Goal: Task Accomplishment & Management: Complete application form

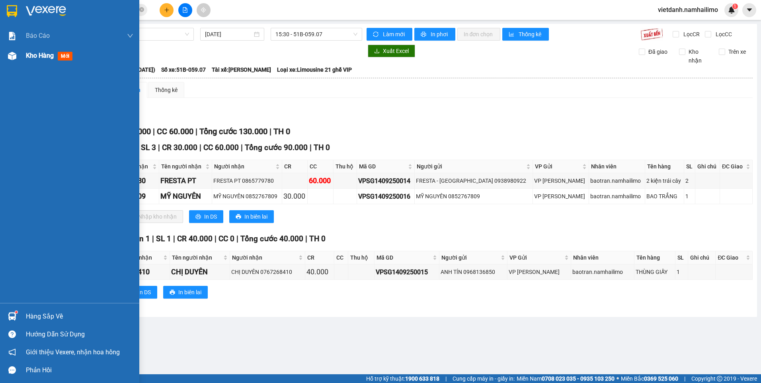
click at [55, 56] on div "Kho hàng mới" at bounding box center [51, 56] width 50 height 10
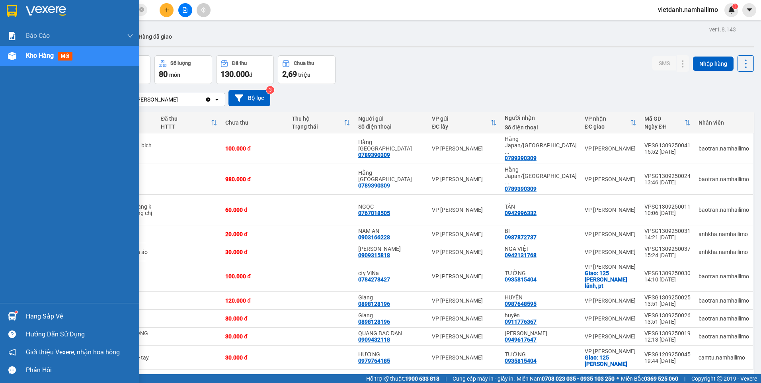
click at [34, 312] on div "Hàng sắp về" at bounding box center [80, 317] width 108 height 12
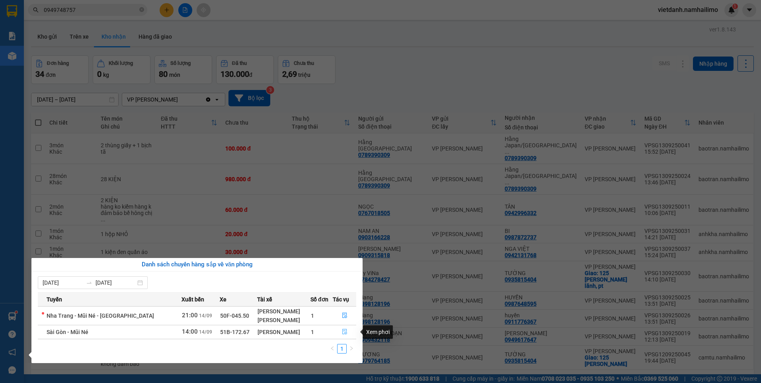
click at [344, 331] on icon "file-done" at bounding box center [345, 332] width 6 height 6
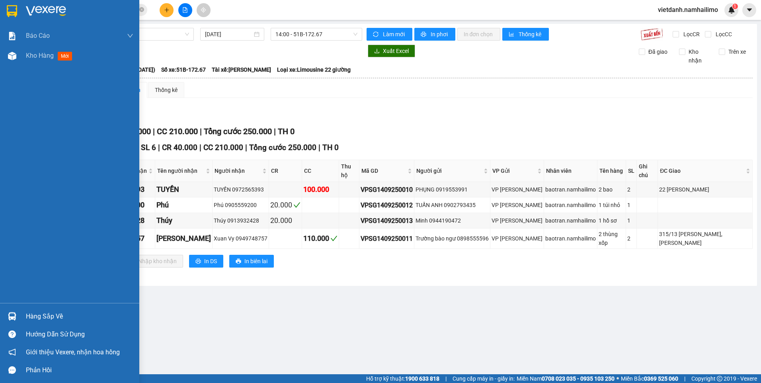
click at [22, 317] on div "Hàng sắp về" at bounding box center [69, 316] width 139 height 18
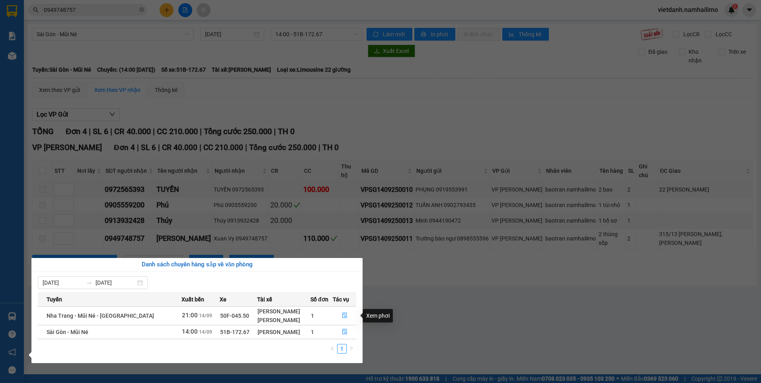
click at [454, 304] on section "Kết quả tìm kiếm ( 10 ) Bộ lọc Mã ĐH Trạng thái Món hàng Tổng cước Chưa cước Ng…" at bounding box center [380, 191] width 761 height 383
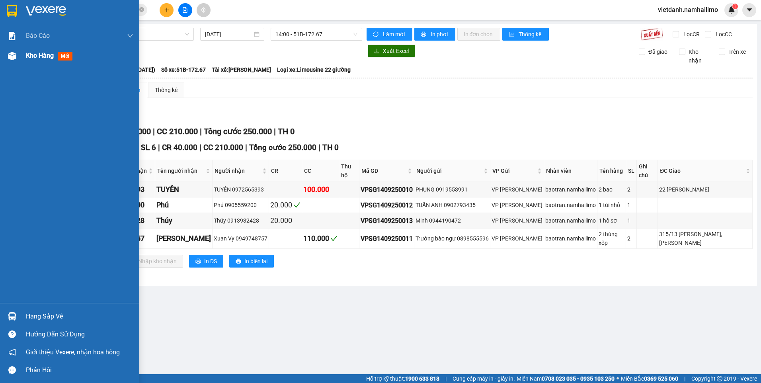
click at [26, 55] on span "Kho hàng" at bounding box center [40, 56] width 28 height 8
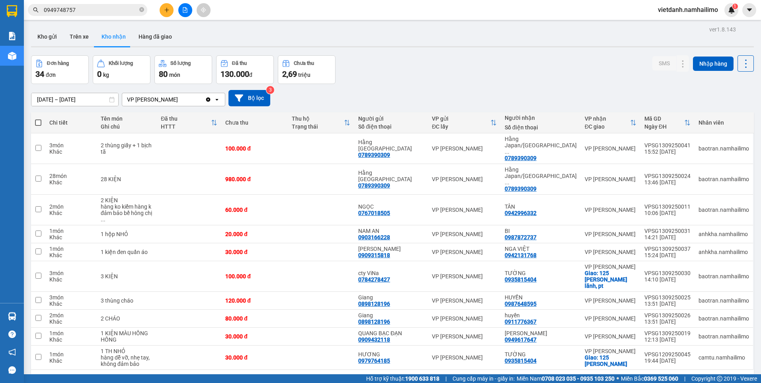
click at [620, 377] on button "1" at bounding box center [626, 383] width 12 height 12
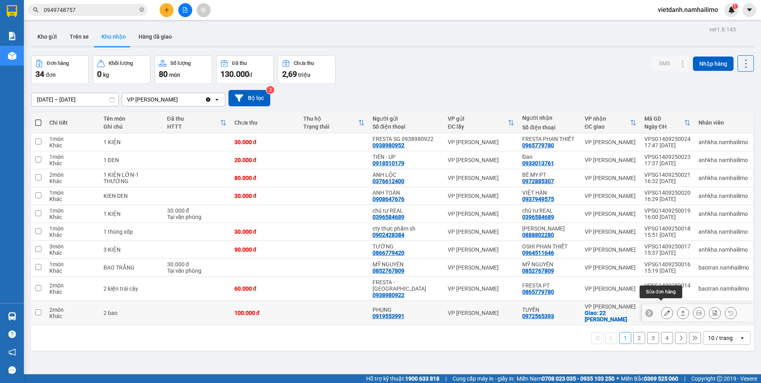
click at [665, 310] on icon at bounding box center [668, 313] width 6 height 6
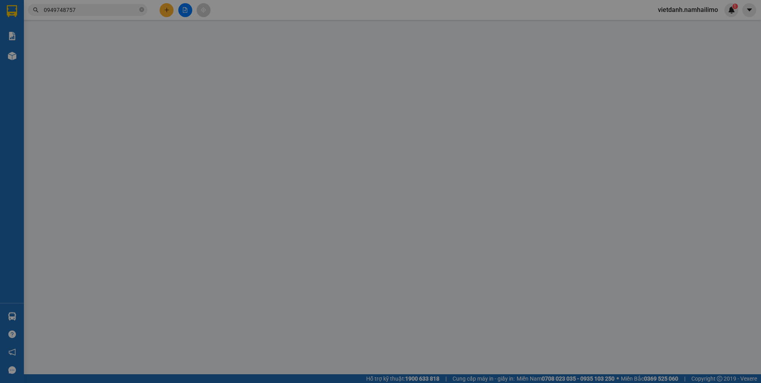
type input "0919553991"
type input "PHỤNG"
type input "0972565393"
type input "TUYỀN"
checkbox input "true"
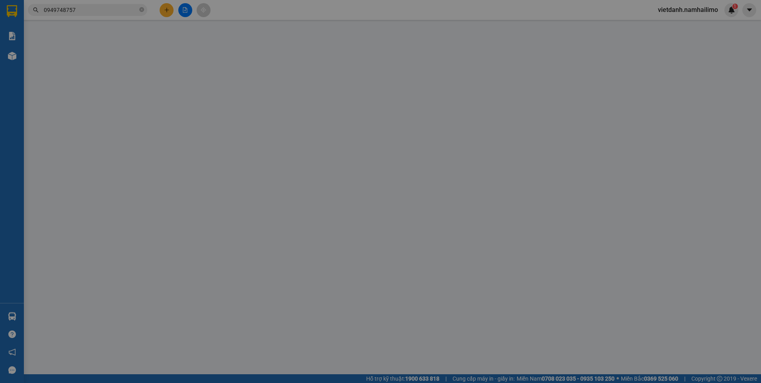
type input "22 [PERSON_NAME]"
type input "100.000"
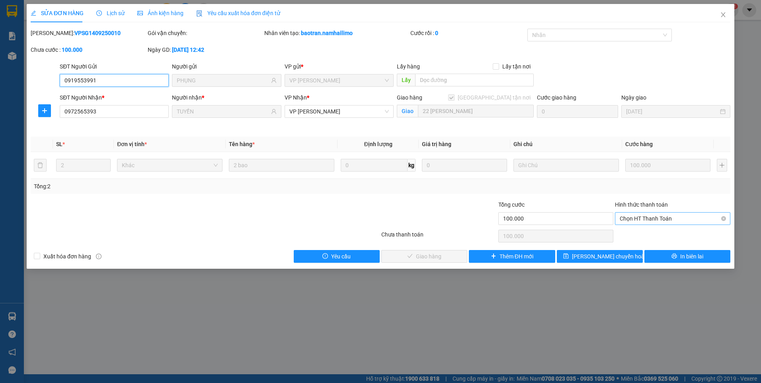
click at [647, 220] on span "Chọn HT Thanh Toán" at bounding box center [673, 219] width 106 height 12
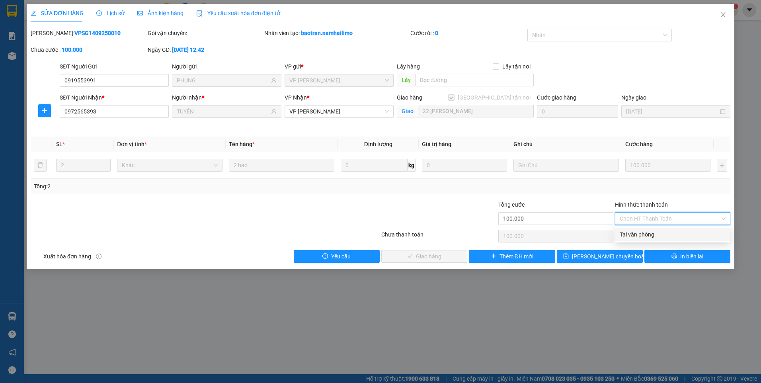
click at [643, 233] on div "Tại văn phòng" at bounding box center [673, 234] width 106 height 9
type input "0"
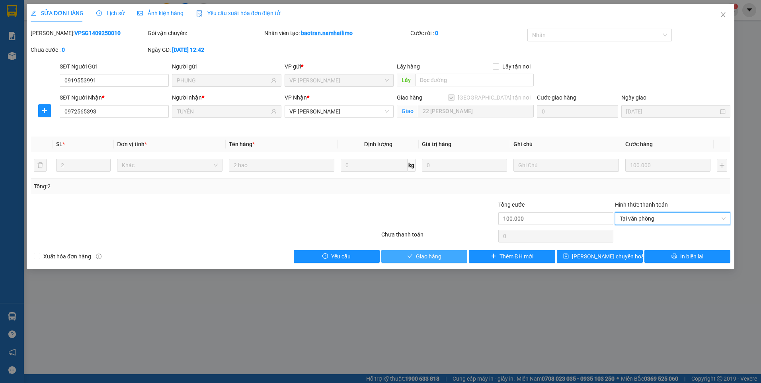
click at [434, 254] on span "Giao hàng" at bounding box center [428, 256] width 25 height 9
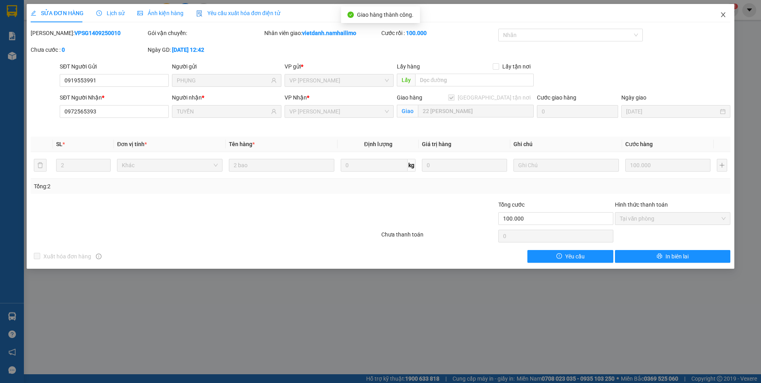
click at [723, 13] on icon "close" at bounding box center [723, 15] width 6 height 6
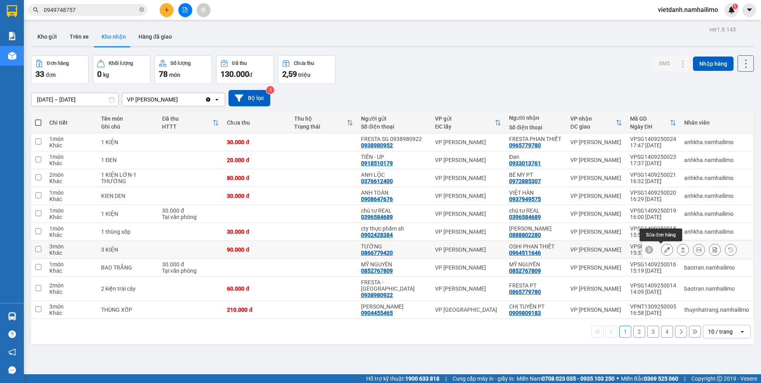
click at [665, 250] on icon at bounding box center [668, 250] width 6 height 6
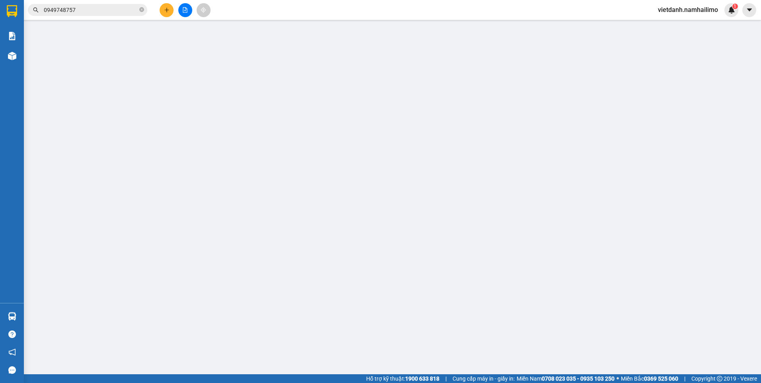
type input "0866779420"
type input "TƯỜNG"
type input "0964511646"
type input "OSHI PHAN THIẾT"
type input "90.000"
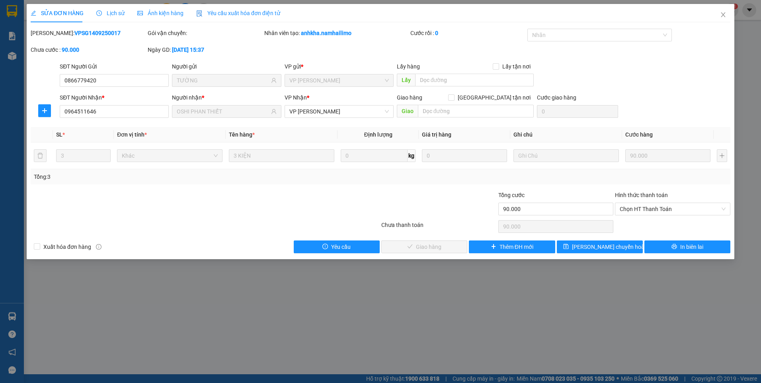
click at [658, 215] on div "Hình thức thanh toán Chọn HT Thanh Toán" at bounding box center [672, 205] width 115 height 28
click at [656, 211] on span "Chọn HT Thanh Toán" at bounding box center [673, 209] width 106 height 12
click at [647, 228] on div "Tại văn phòng" at bounding box center [673, 225] width 106 height 9
type input "0"
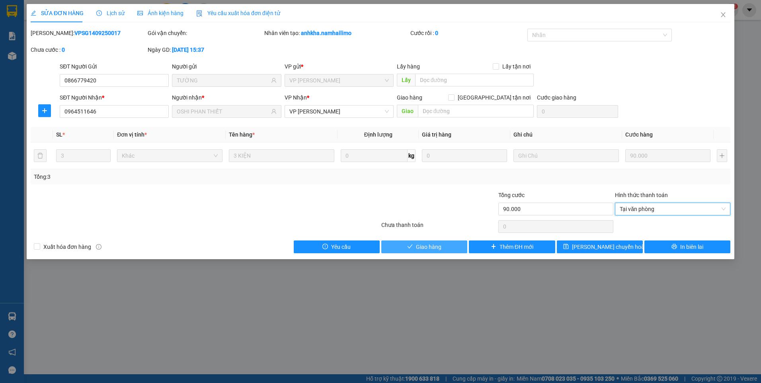
click at [432, 248] on span "Giao hàng" at bounding box center [428, 247] width 25 height 9
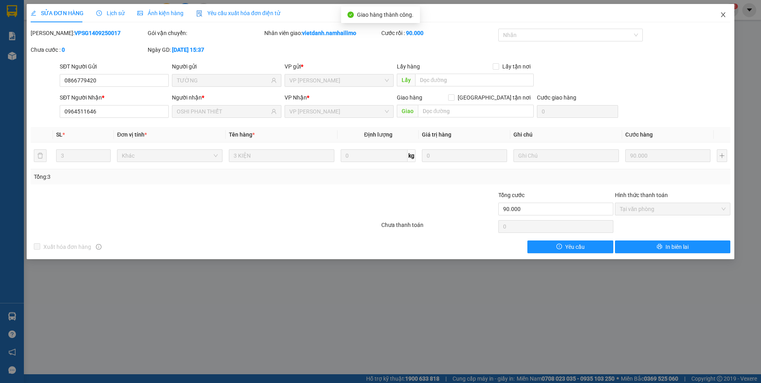
click at [726, 14] on icon "close" at bounding box center [723, 15] width 6 height 6
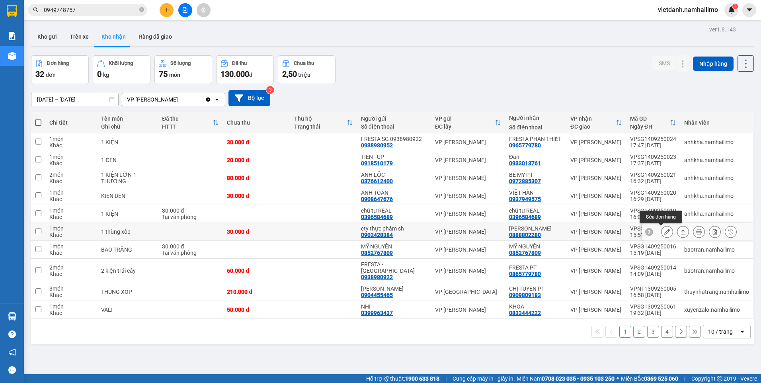
click at [665, 230] on icon at bounding box center [668, 232] width 6 height 6
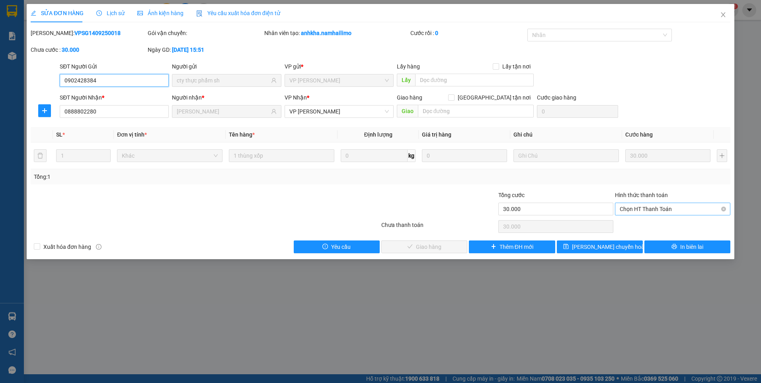
click at [645, 205] on span "Chọn HT Thanh Toán" at bounding box center [673, 209] width 106 height 12
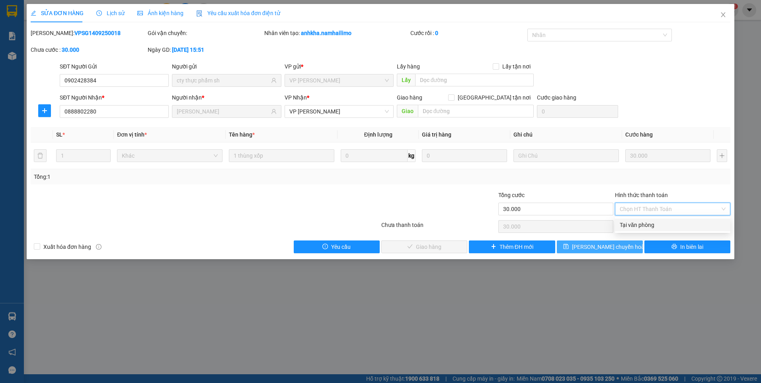
drag, startPoint x: 638, startPoint y: 228, endPoint x: 576, endPoint y: 240, distance: 63.3
click at [638, 228] on div "Tại văn phòng" at bounding box center [673, 225] width 106 height 9
type input "0"
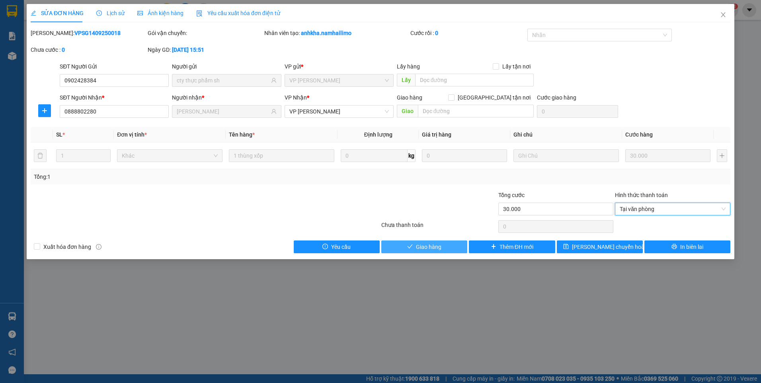
click at [448, 241] on button "Giao hàng" at bounding box center [424, 247] width 86 height 13
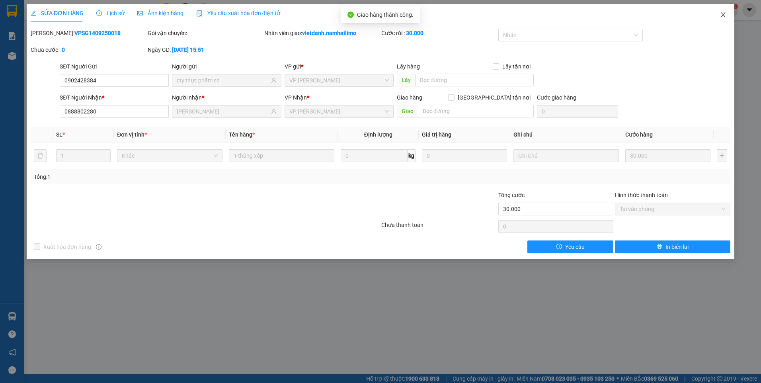
click at [724, 15] on icon "close" at bounding box center [723, 15] width 6 height 6
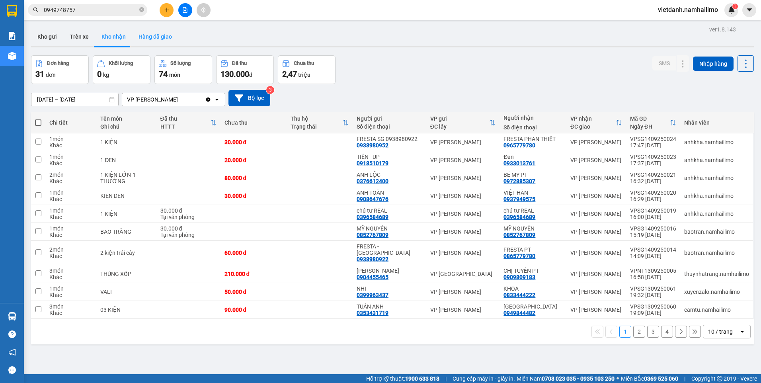
click at [158, 36] on button "Hàng đã giao" at bounding box center [155, 36] width 46 height 19
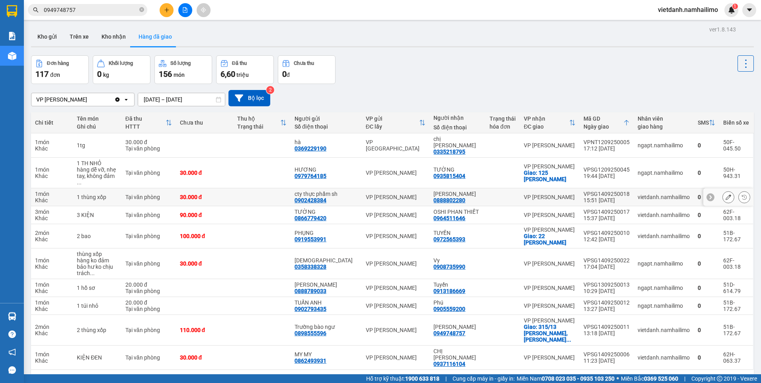
click at [505, 194] on div at bounding box center [503, 197] width 26 height 6
click at [501, 212] on div at bounding box center [503, 215] width 26 height 6
click at [491, 233] on div at bounding box center [503, 236] width 26 height 6
click at [98, 33] on button "Kho nhận" at bounding box center [113, 36] width 37 height 19
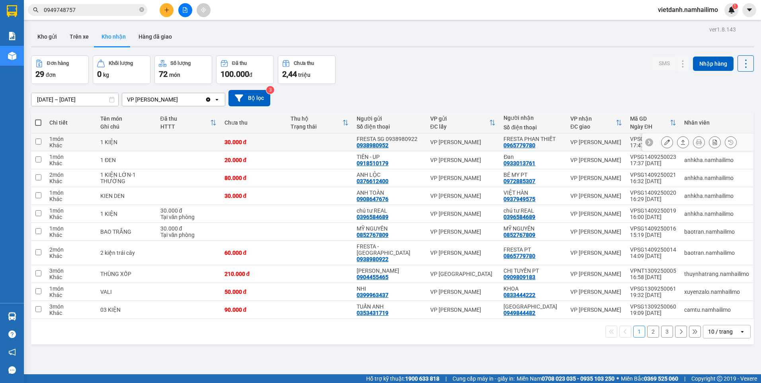
click at [665, 143] on icon at bounding box center [668, 142] width 6 height 6
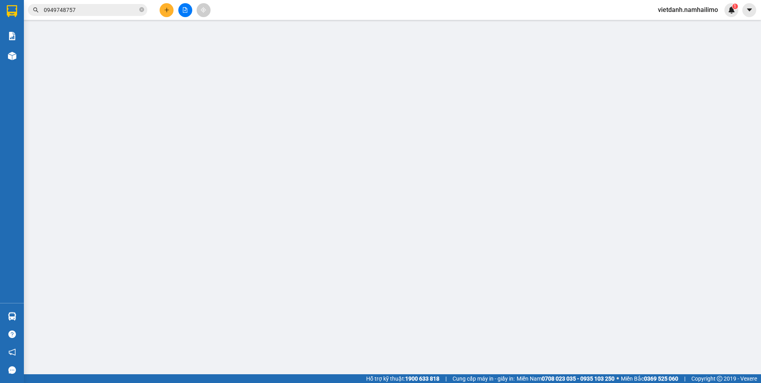
type input "0938980952"
type input "FRESTA SG 0938980922"
type input "0965779780"
type input "FRESTA PHAN THIẾT"
type input "30.000"
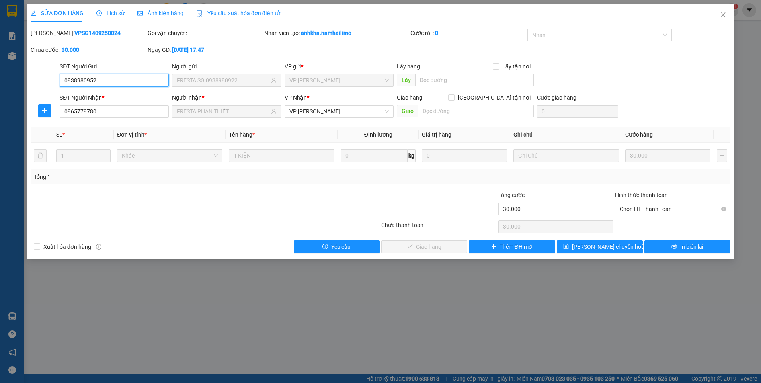
click at [634, 212] on span "Chọn HT Thanh Toán" at bounding box center [673, 209] width 106 height 12
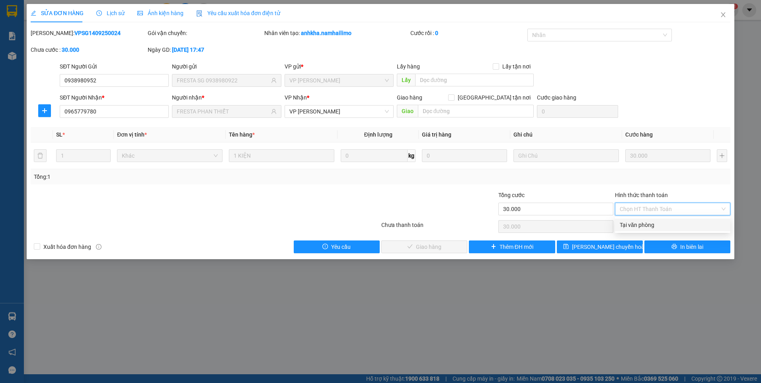
click at [637, 225] on div "Tại văn phòng" at bounding box center [673, 225] width 106 height 9
type input "0"
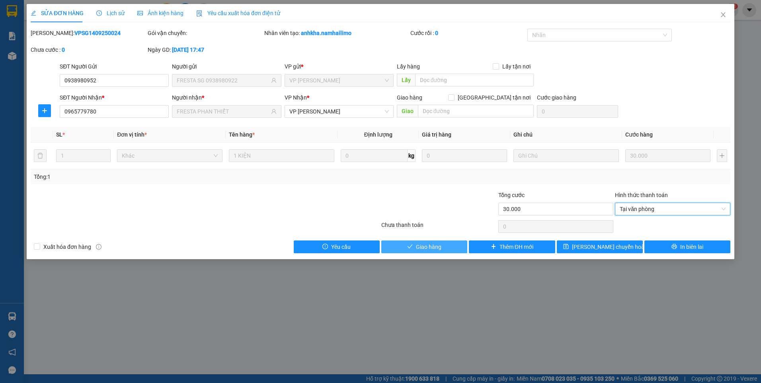
click at [434, 250] on span "Giao hàng" at bounding box center [428, 247] width 25 height 9
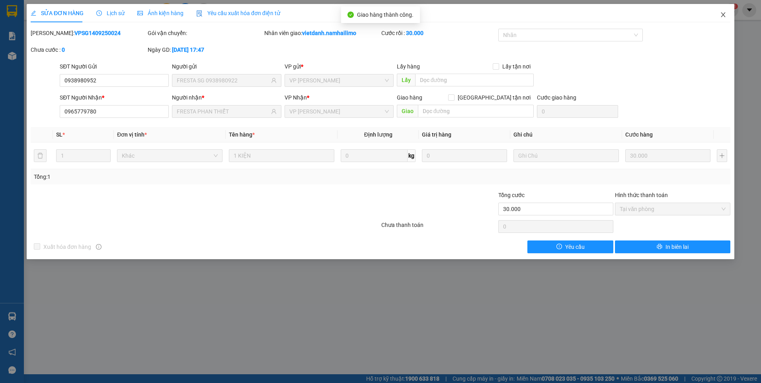
click at [723, 16] on icon "close" at bounding box center [723, 15] width 6 height 6
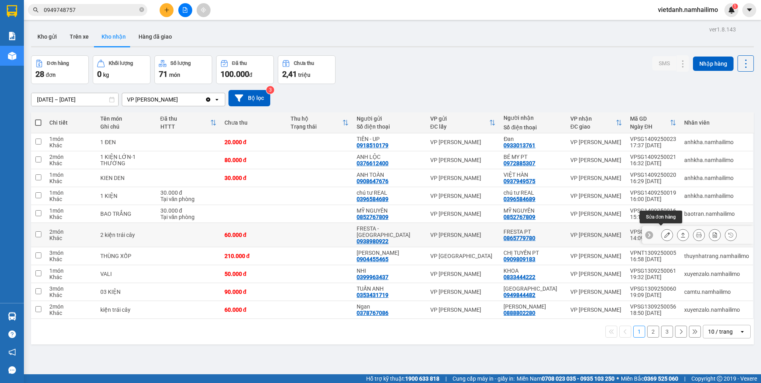
click at [665, 232] on icon at bounding box center [668, 235] width 6 height 6
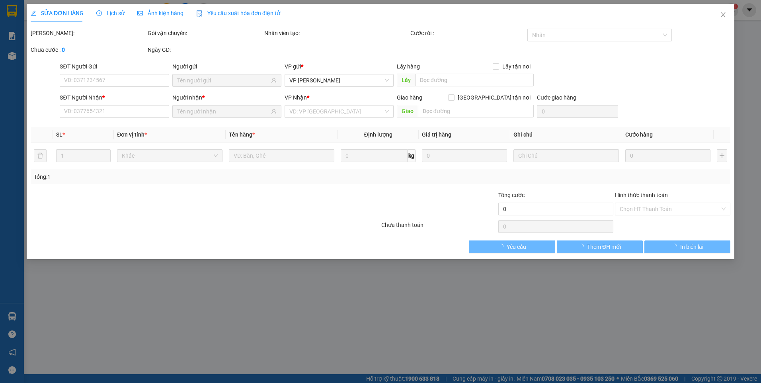
type input "0938980922"
type input "FRESTA - [GEOGRAPHIC_DATA]"
type input "0865779780"
type input "FRESTA PT"
type input "60.000"
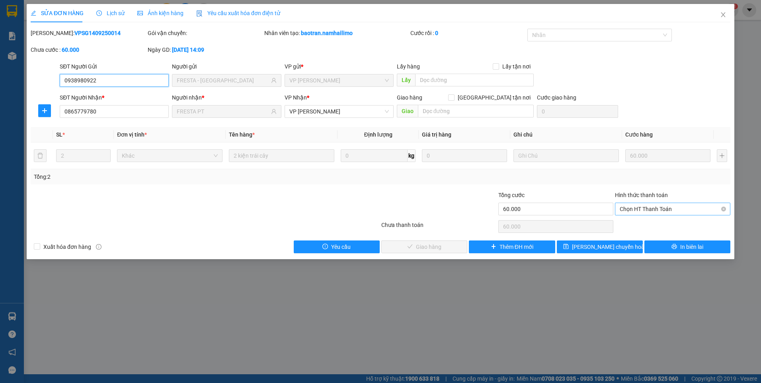
click at [641, 203] on span "Chọn HT Thanh Toán" at bounding box center [673, 209] width 106 height 12
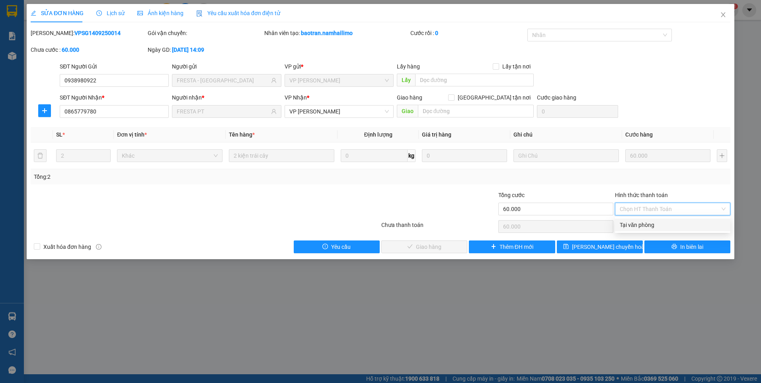
click at [637, 223] on div "Tại văn phòng" at bounding box center [673, 225] width 106 height 9
type input "0"
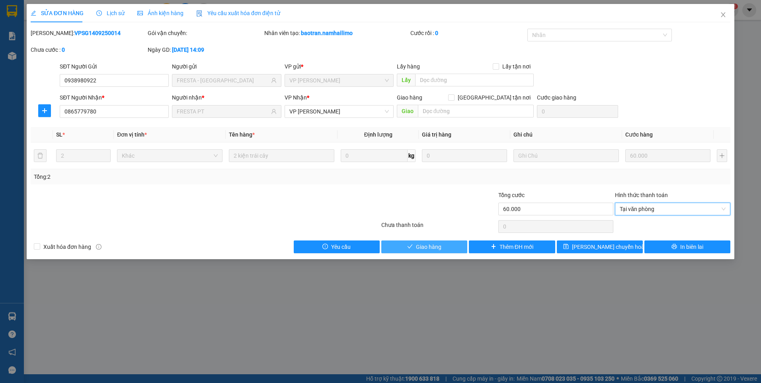
click at [448, 244] on button "Giao hàng" at bounding box center [424, 247] width 86 height 13
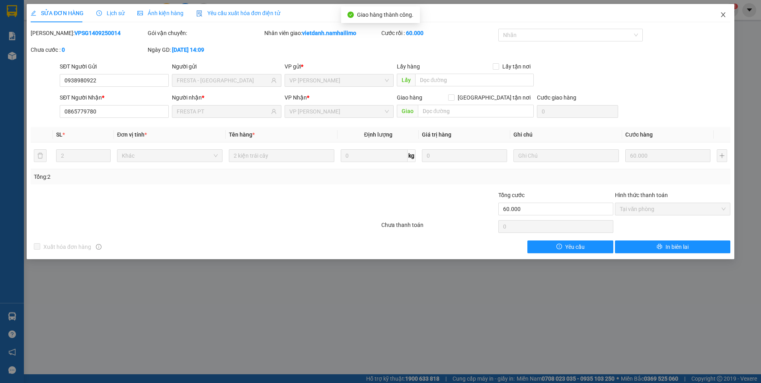
click at [724, 17] on icon "close" at bounding box center [723, 15] width 6 height 6
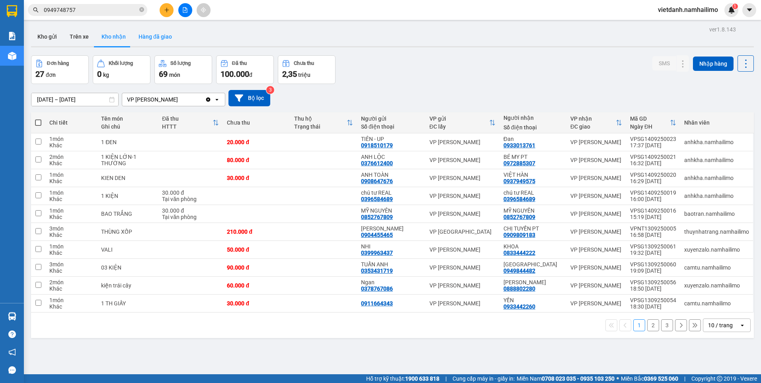
click at [151, 32] on button "Hàng đã giao" at bounding box center [155, 36] width 46 height 19
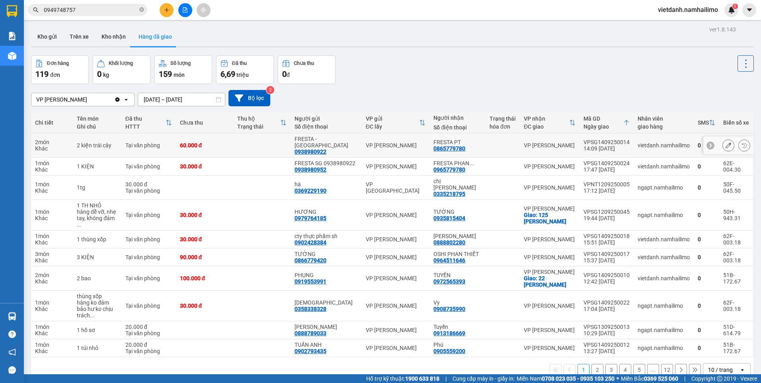
click at [520, 139] on td "VP [PERSON_NAME]" at bounding box center [550, 145] width 60 height 24
click at [511, 163] on div at bounding box center [503, 166] width 26 height 6
click at [486, 248] on td at bounding box center [503, 257] width 34 height 18
click at [495, 275] on div at bounding box center [503, 278] width 26 height 6
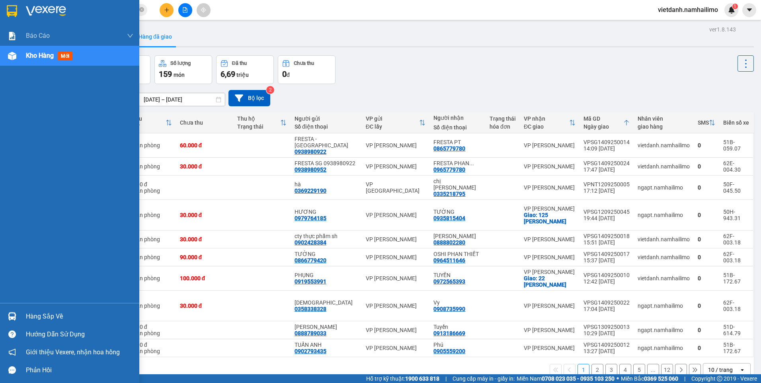
click at [5, 237] on div "Báo cáo Báo cáo dòng tiền (trạm) Doanh số tạo đơn theo VP gửi (trạm) Kho hàng m…" at bounding box center [69, 164] width 139 height 277
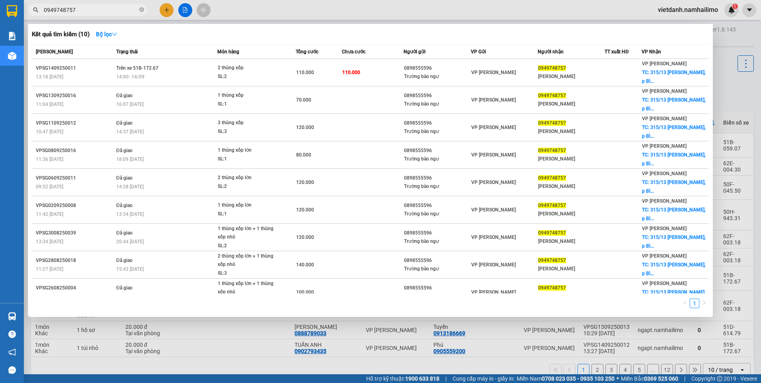
click at [114, 10] on input "0949748757" at bounding box center [91, 10] width 94 height 9
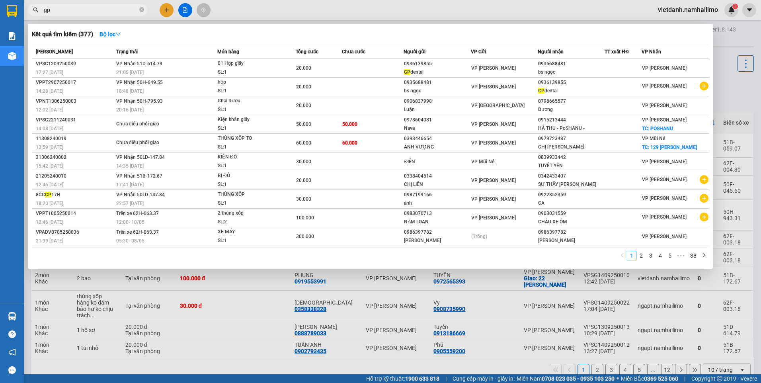
type input "gp"
click at [143, 10] on icon "close-circle" at bounding box center [141, 9] width 5 height 5
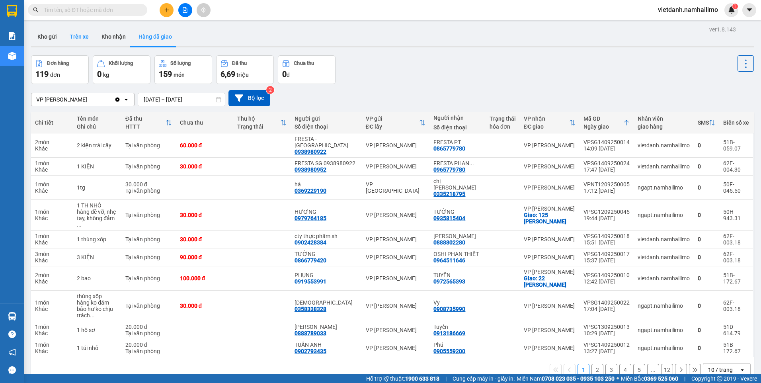
click at [86, 41] on button "Trên xe" at bounding box center [79, 36] width 32 height 19
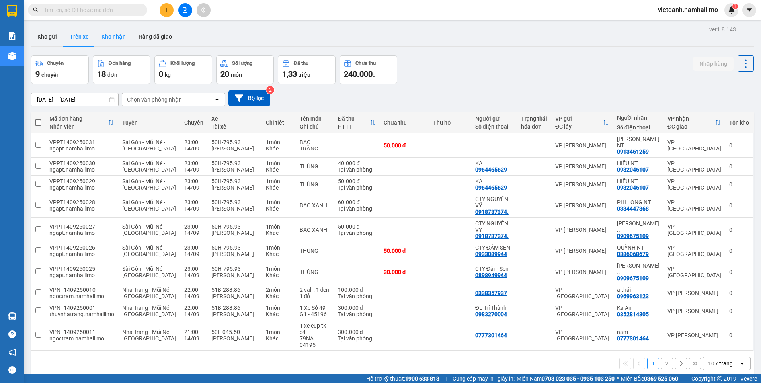
click at [116, 40] on button "Kho nhận" at bounding box center [113, 36] width 37 height 19
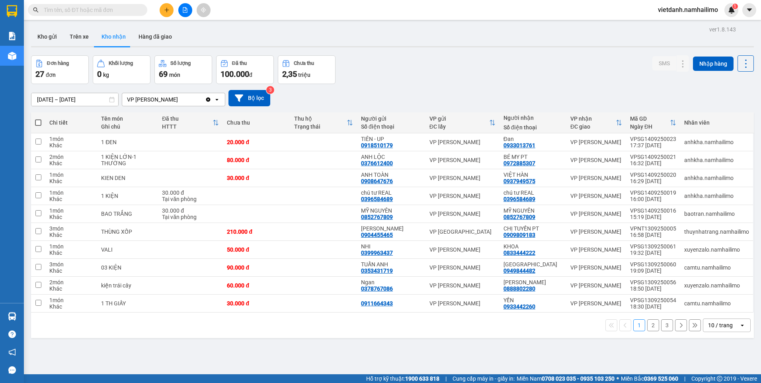
click at [649, 325] on button "2" at bounding box center [653, 325] width 12 height 12
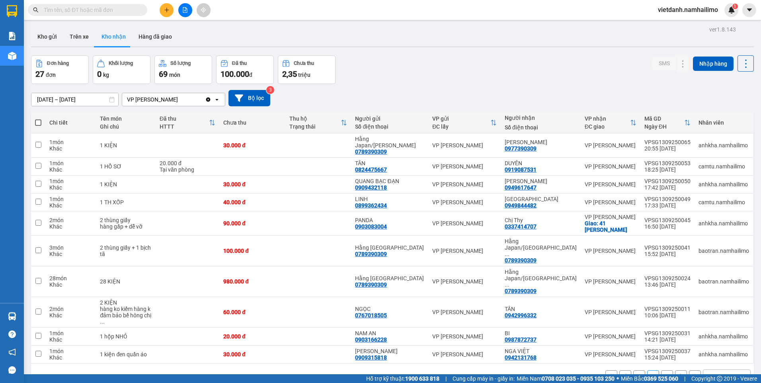
click at [634, 370] on button "1" at bounding box center [640, 376] width 12 height 12
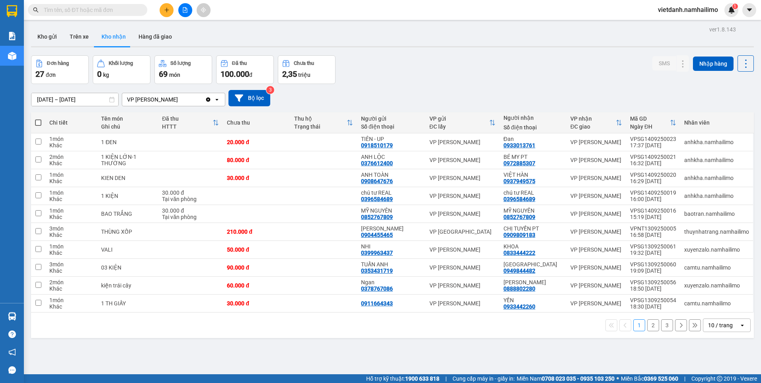
click at [649, 329] on button "2" at bounding box center [653, 325] width 12 height 12
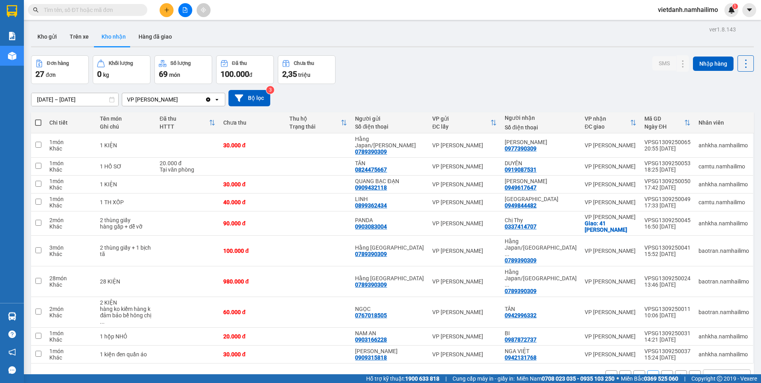
click at [661, 370] on button "3" at bounding box center [667, 376] width 12 height 12
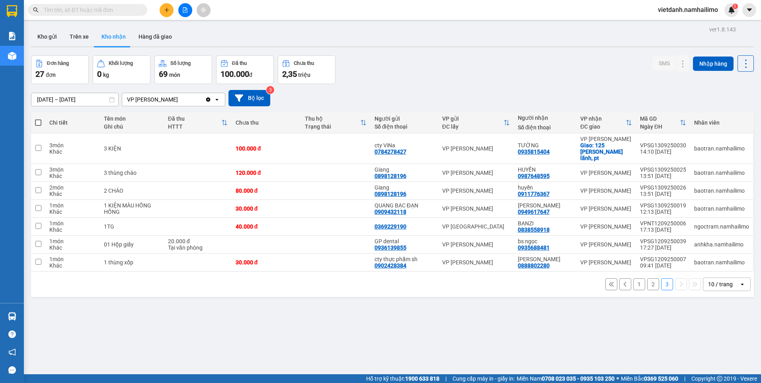
click at [647, 280] on button "2" at bounding box center [653, 284] width 12 height 12
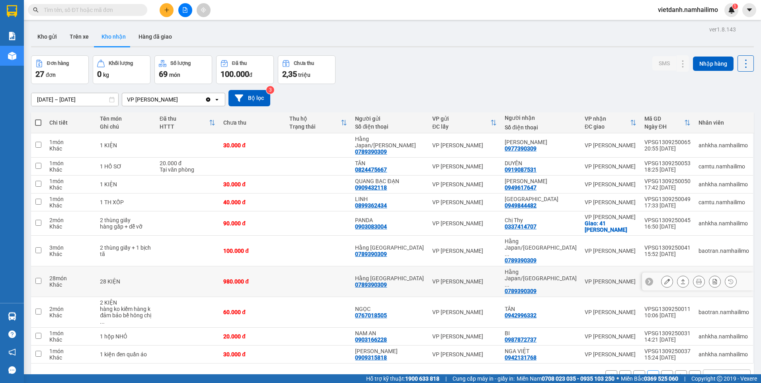
drag, startPoint x: 546, startPoint y: 266, endPoint x: 503, endPoint y: 104, distance: 168.0
click at [501, 72] on div "Đơn hàng 27 đơn Khối lượng 0 kg Số lượng 69 món Đã thu 100.000 đ Chưa thu 2,35 …" at bounding box center [392, 69] width 723 height 29
click at [536, 288] on div "0789390309" at bounding box center [521, 291] width 32 height 6
click at [665, 279] on icon at bounding box center [668, 282] width 6 height 6
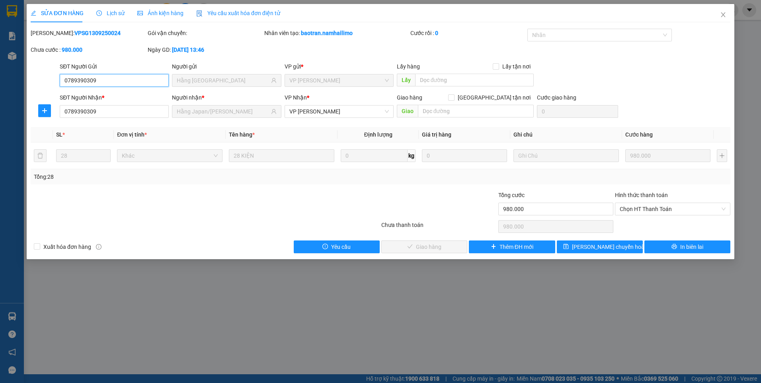
click at [114, 78] on input "0789390309" at bounding box center [114, 80] width 109 height 13
click at [724, 19] on span "Close" at bounding box center [723, 15] width 22 height 22
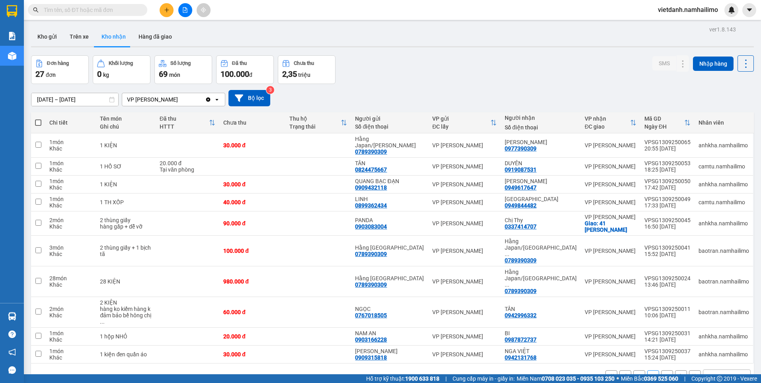
click at [114, 12] on input "text" at bounding box center [91, 10] width 94 height 9
paste input "0789390309"
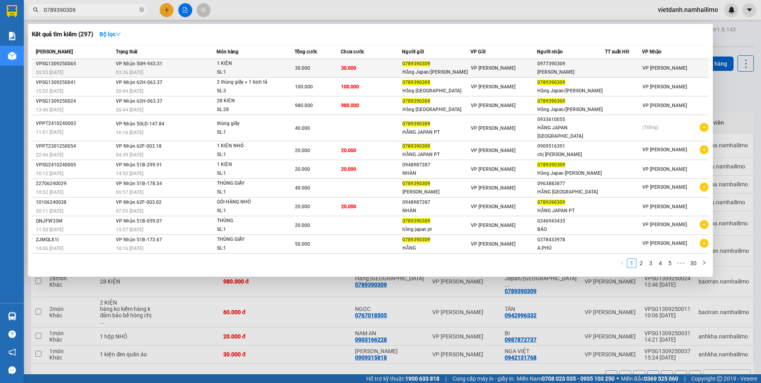
type input "0789390309"
click at [452, 66] on div "0789390309" at bounding box center [436, 64] width 67 height 8
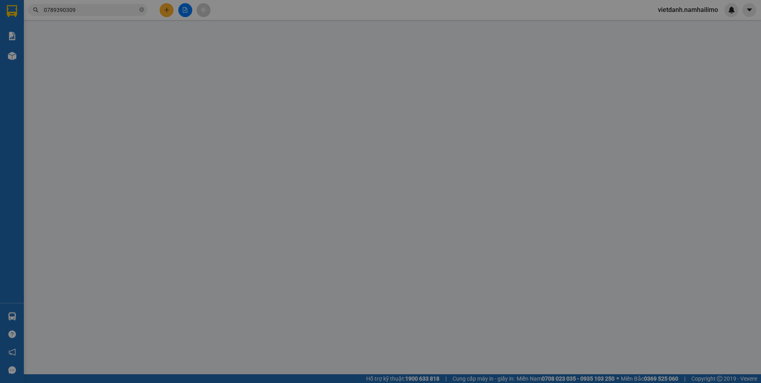
type input "0789390309"
type input "Hằng Japan/[PERSON_NAME]"
type input "0977390309"
type input "[PERSON_NAME]"
type input "30.000"
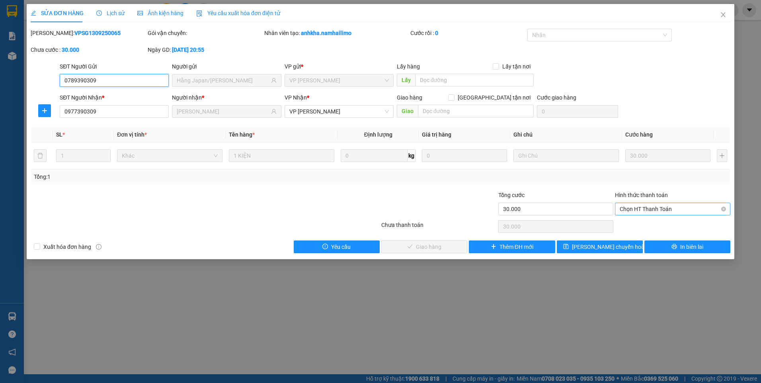
click at [643, 210] on span "Chọn HT Thanh Toán" at bounding box center [673, 209] width 106 height 12
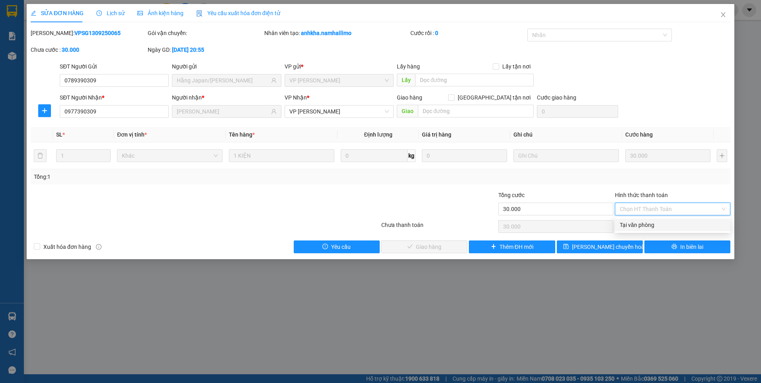
click at [642, 226] on div "Tại văn phòng" at bounding box center [673, 225] width 106 height 9
type input "0"
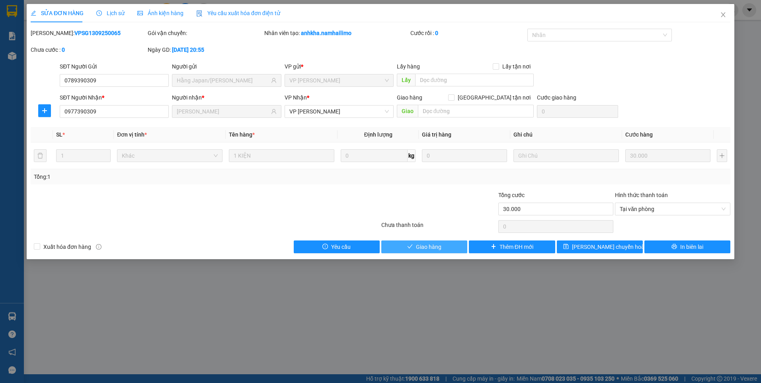
click at [440, 249] on span "Giao hàng" at bounding box center [428, 247] width 25 height 9
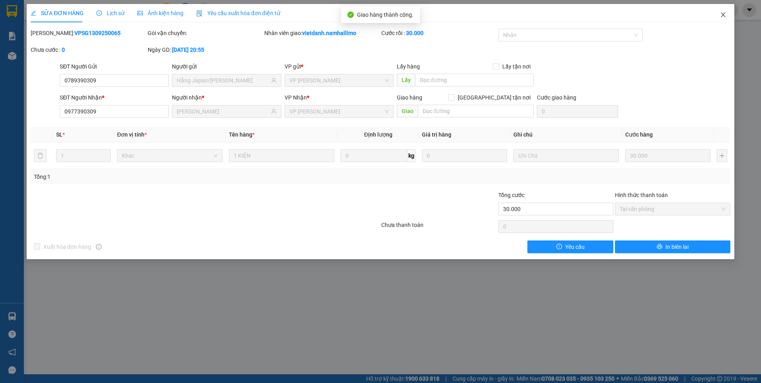
click at [727, 15] on span "Close" at bounding box center [723, 15] width 22 height 22
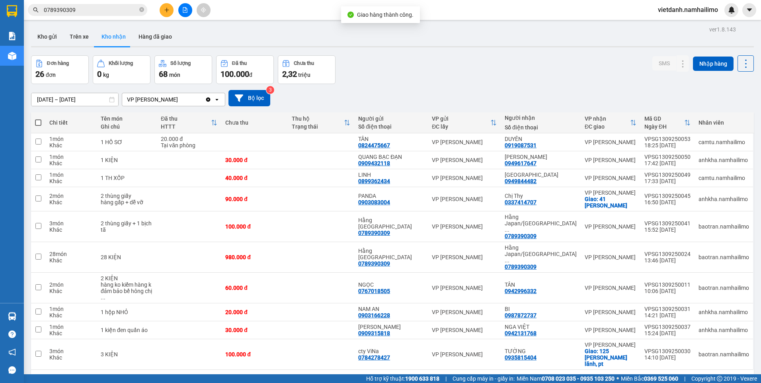
click at [111, 14] on input "0789390309" at bounding box center [91, 10] width 94 height 9
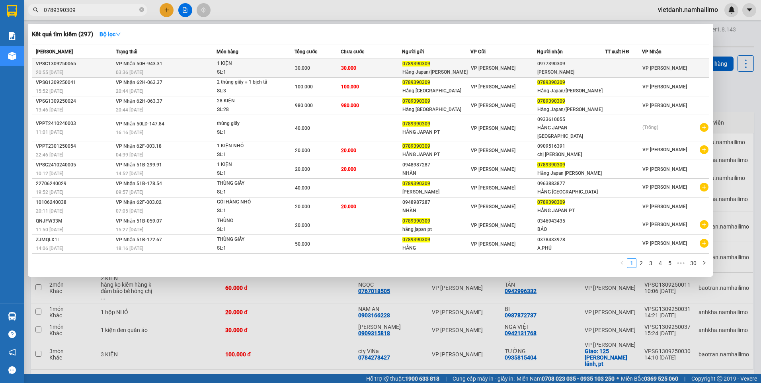
click at [341, 74] on td "30.000" at bounding box center [318, 68] width 46 height 19
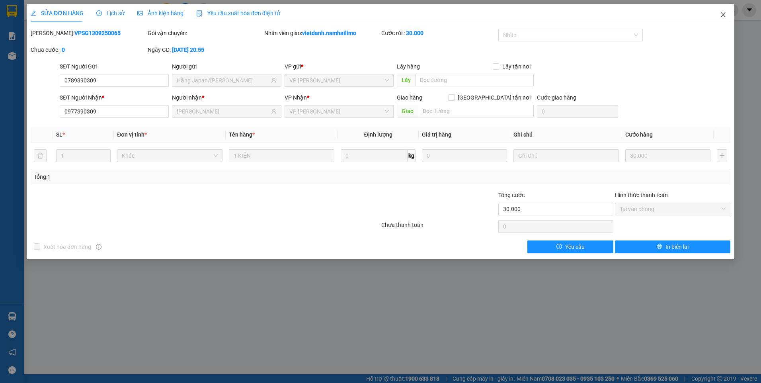
click at [722, 12] on icon "close" at bounding box center [723, 15] width 6 height 6
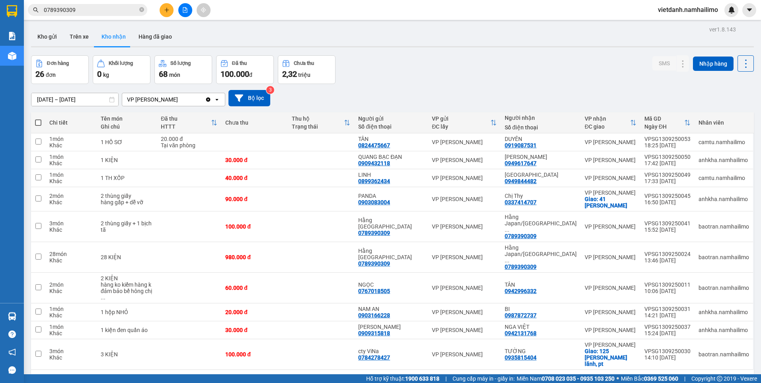
click at [106, 7] on input "0789390309" at bounding box center [91, 10] width 94 height 9
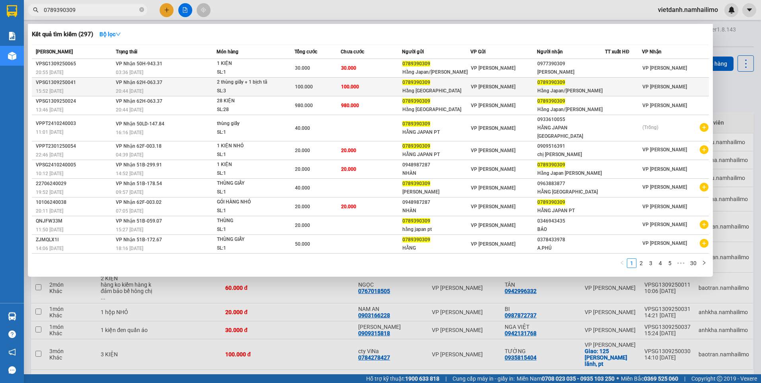
click at [396, 85] on td "100.000" at bounding box center [372, 87] width 62 height 19
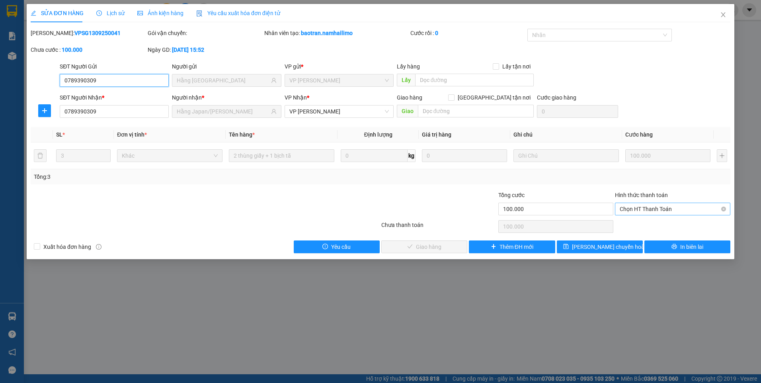
click at [647, 210] on span "Chọn HT Thanh Toán" at bounding box center [673, 209] width 106 height 12
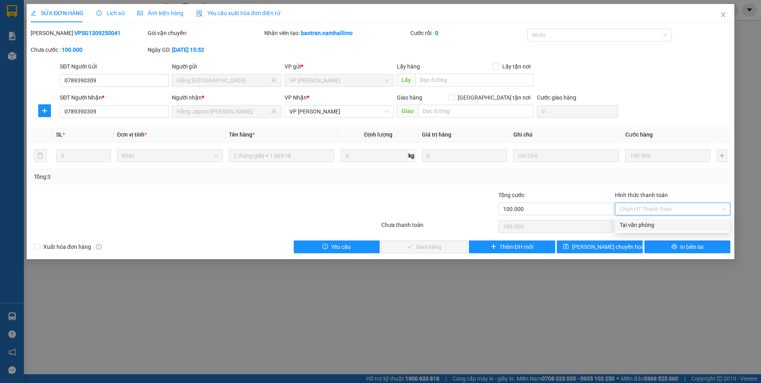
drag, startPoint x: 641, startPoint y: 223, endPoint x: 635, endPoint y: 224, distance: 5.6
click at [640, 223] on div "Tại văn phòng" at bounding box center [673, 225] width 106 height 9
type input "0"
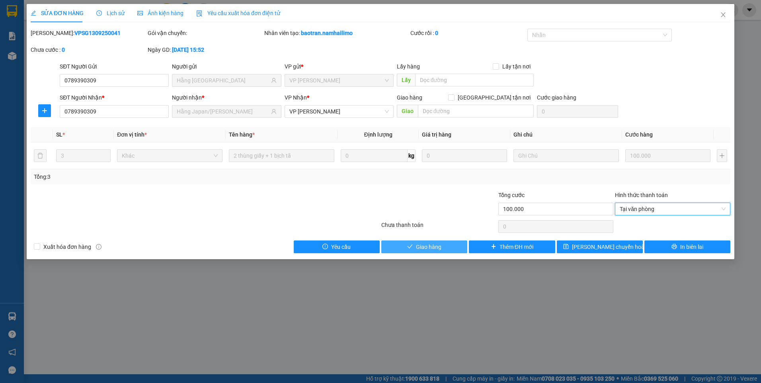
click at [450, 246] on button "Giao hàng" at bounding box center [424, 247] width 86 height 13
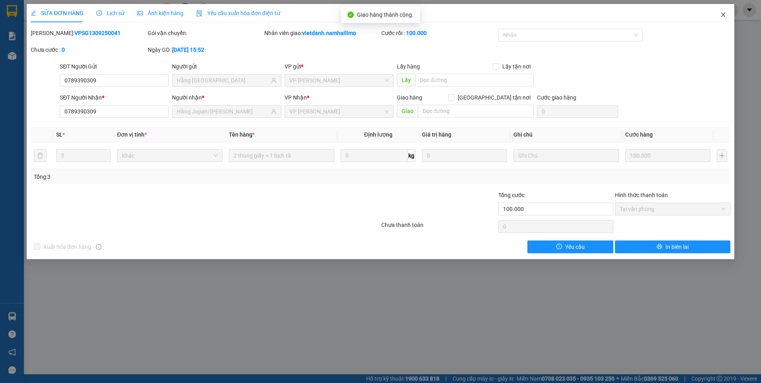
click at [724, 11] on span "Close" at bounding box center [723, 15] width 22 height 22
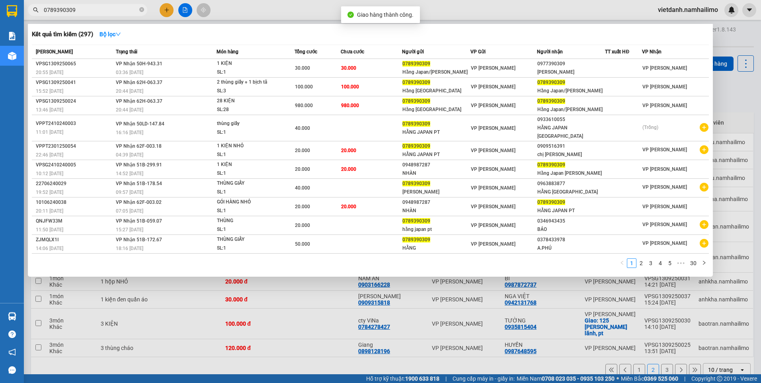
click at [115, 12] on input "0789390309" at bounding box center [91, 10] width 94 height 9
click at [333, 105] on div "980.000" at bounding box center [317, 105] width 45 height 9
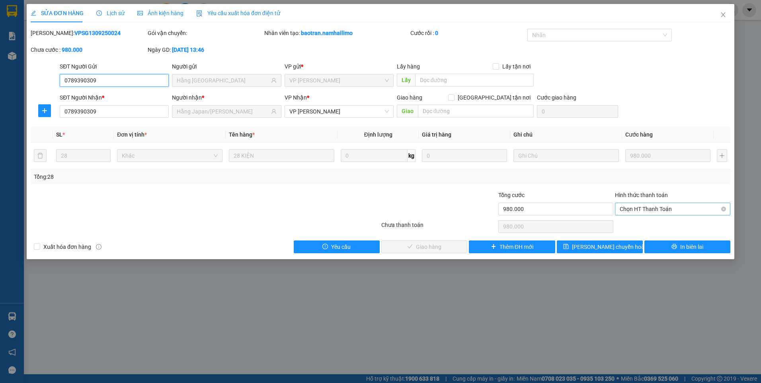
click at [659, 207] on span "Chọn HT Thanh Toán" at bounding box center [673, 209] width 106 height 12
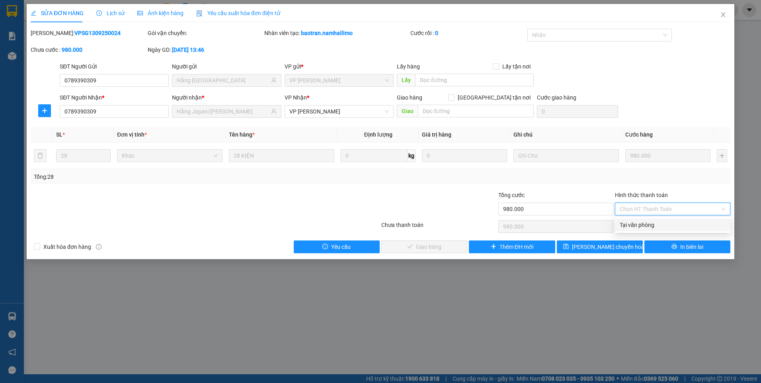
click at [659, 227] on div "Tại văn phòng" at bounding box center [673, 225] width 106 height 9
type input "0"
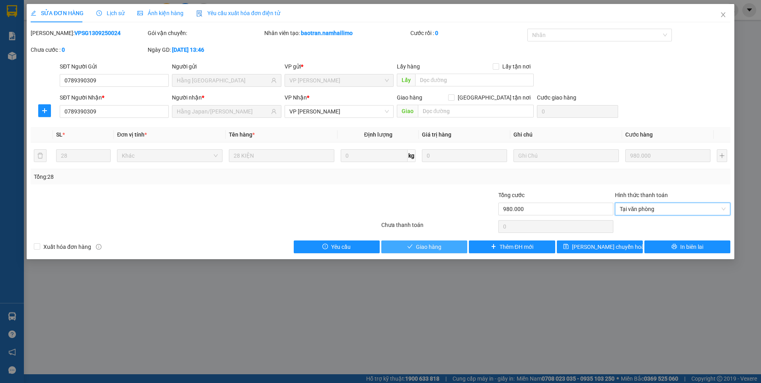
click at [442, 248] on button "Giao hàng" at bounding box center [424, 247] width 86 height 13
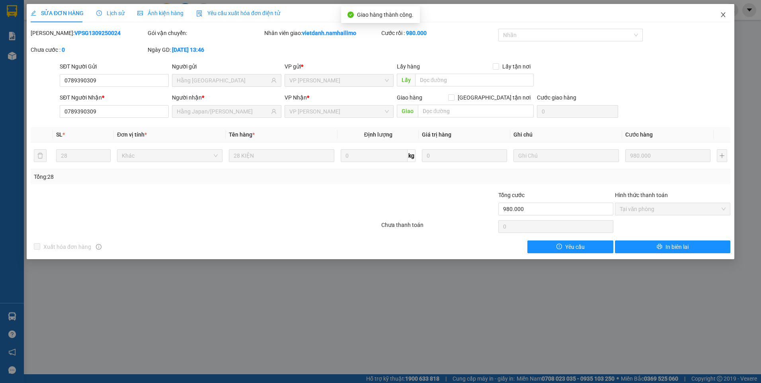
click at [726, 14] on icon "close" at bounding box center [723, 15] width 6 height 6
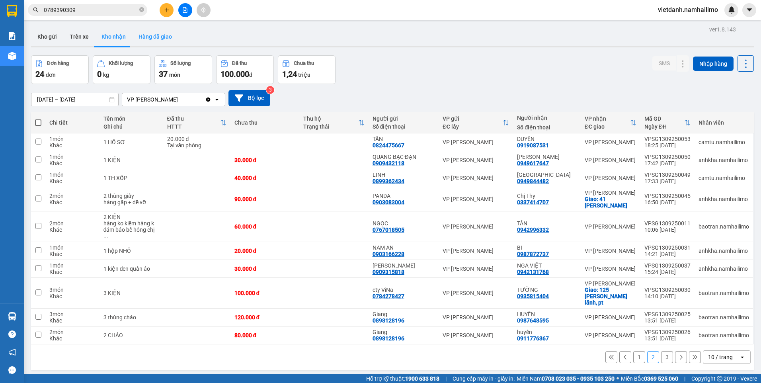
click at [159, 41] on button "Hàng đã giao" at bounding box center [155, 36] width 46 height 19
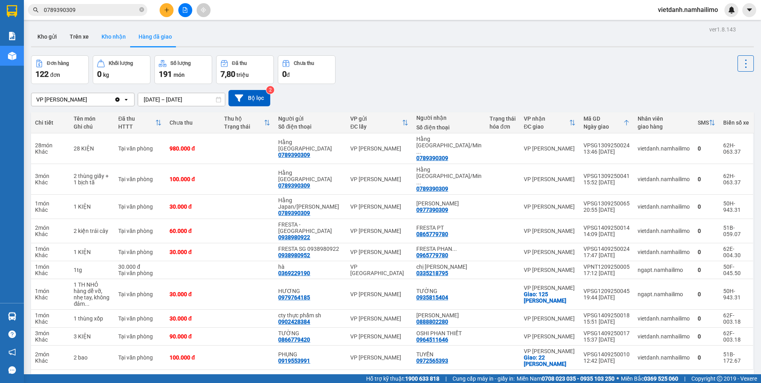
click at [106, 37] on button "Kho nhận" at bounding box center [113, 36] width 37 height 19
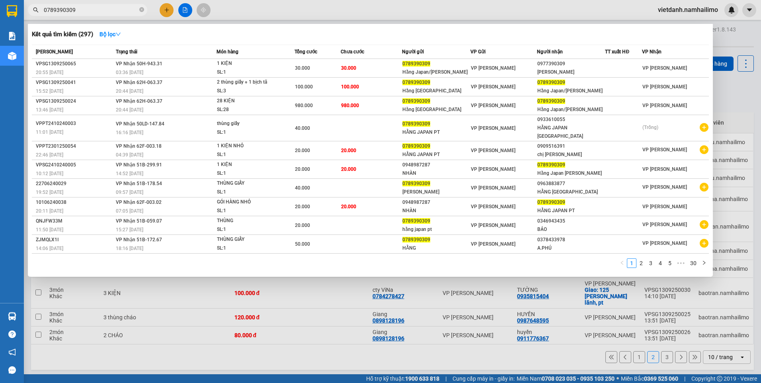
click at [103, 7] on input "0789390309" at bounding box center [91, 10] width 94 height 9
click at [495, 106] on span "VP [PERSON_NAME]" at bounding box center [493, 106] width 45 height 6
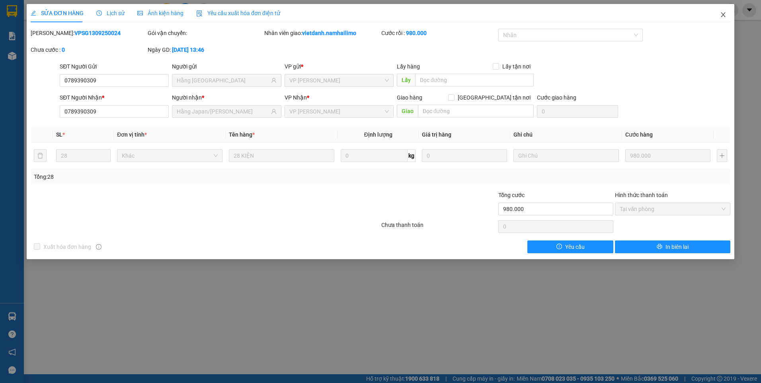
click at [726, 14] on icon "close" at bounding box center [723, 15] width 6 height 6
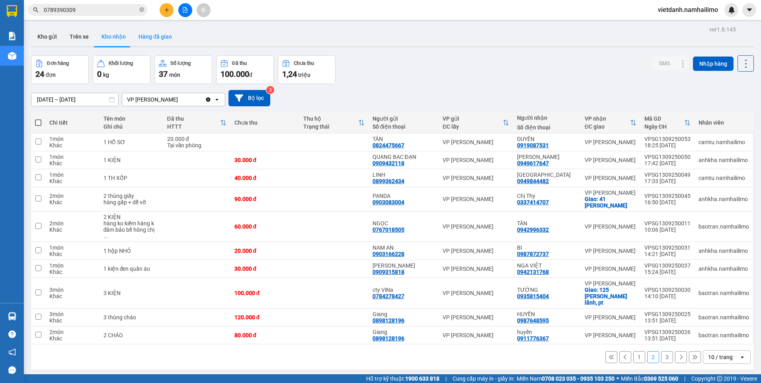
click at [156, 39] on button "Hàng đã giao" at bounding box center [155, 36] width 46 height 19
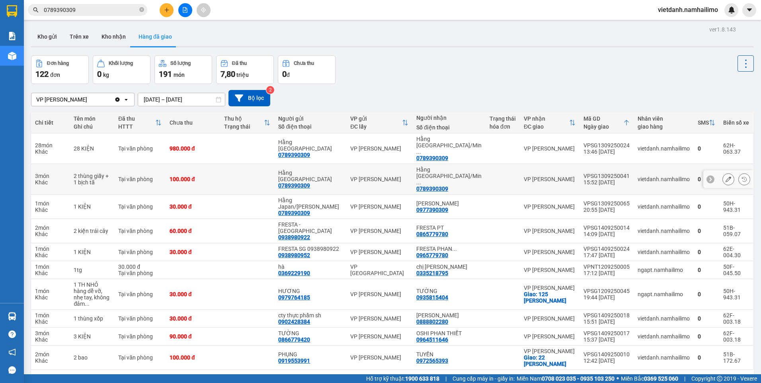
click at [533, 164] on td "VP [PERSON_NAME]" at bounding box center [550, 179] width 60 height 31
click at [531, 164] on td "VP [PERSON_NAME]" at bounding box center [550, 179] width 60 height 31
click at [515, 195] on td at bounding box center [503, 207] width 34 height 24
click at [165, 10] on icon "plus" at bounding box center [166, 10] width 4 height 0
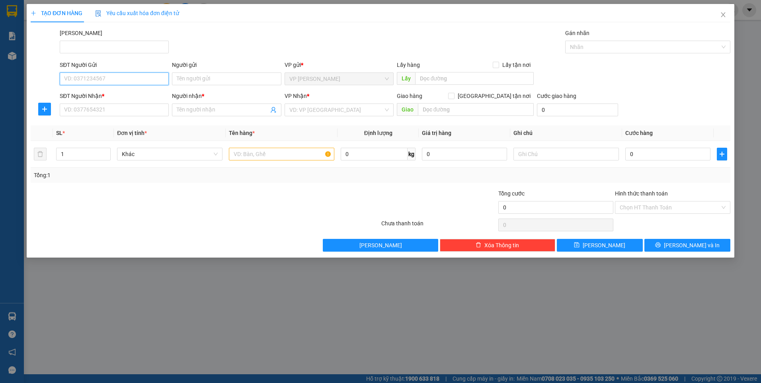
click at [114, 80] on input "SĐT Người Gửi" at bounding box center [114, 78] width 109 height 13
paste input "0707720810"
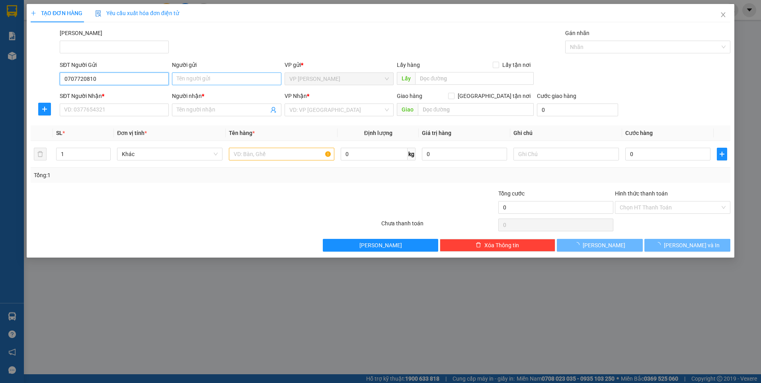
type input "0707720810"
click at [201, 77] on input "Người gửi" at bounding box center [226, 78] width 109 height 13
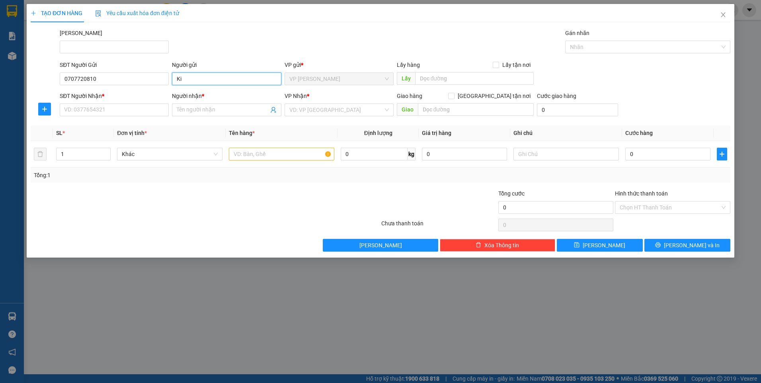
type input "K"
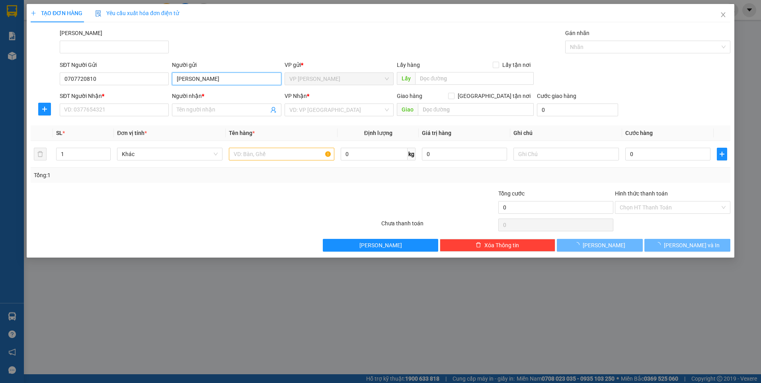
type input "[PERSON_NAME]"
click at [145, 87] on div "SĐT Người Gửi 0707720810" at bounding box center [114, 75] width 109 height 28
click at [145, 85] on input "0707720810" at bounding box center [114, 78] width 109 height 13
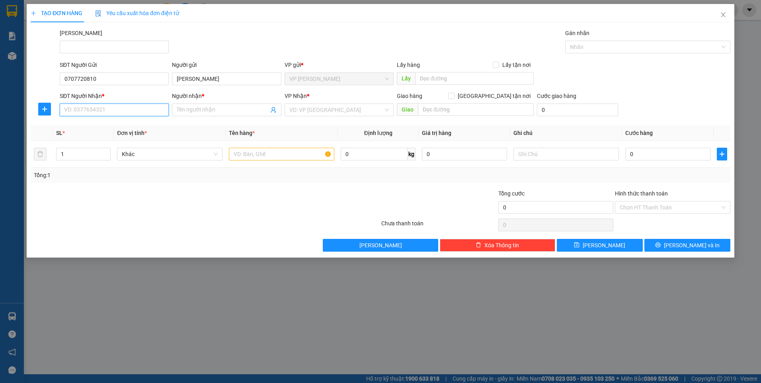
click at [135, 104] on input "SĐT Người Nhận *" at bounding box center [114, 110] width 109 height 13
paste input "0707720810"
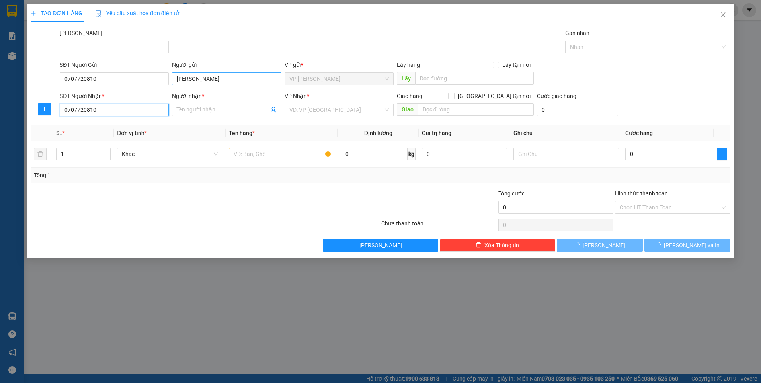
type input "0707720810"
click at [207, 83] on input "[PERSON_NAME]" at bounding box center [226, 78] width 109 height 13
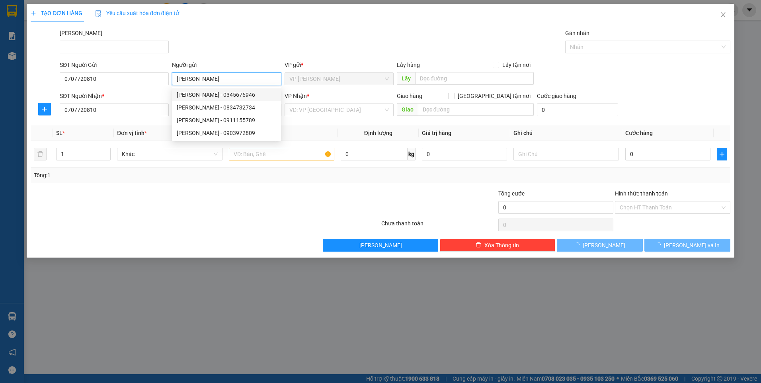
click at [213, 79] on input "[PERSON_NAME]" at bounding box center [226, 78] width 109 height 13
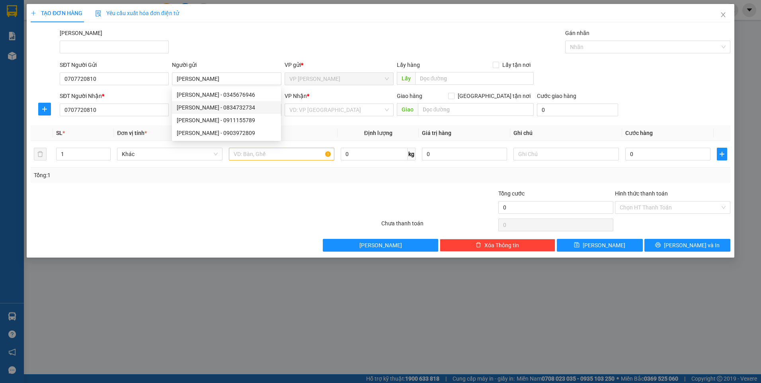
click at [149, 97] on div "SĐT Người Nhận *" at bounding box center [114, 96] width 109 height 9
click at [149, 104] on input "0707720810" at bounding box center [114, 110] width 109 height 13
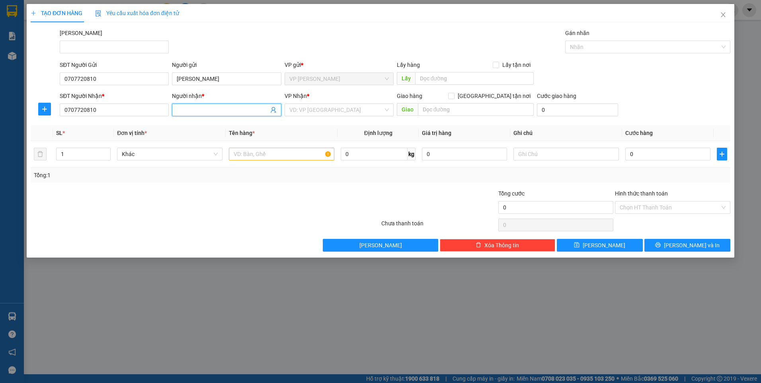
click at [205, 110] on input "Người nhận *" at bounding box center [223, 110] width 92 height 9
paste input "[PERSON_NAME]"
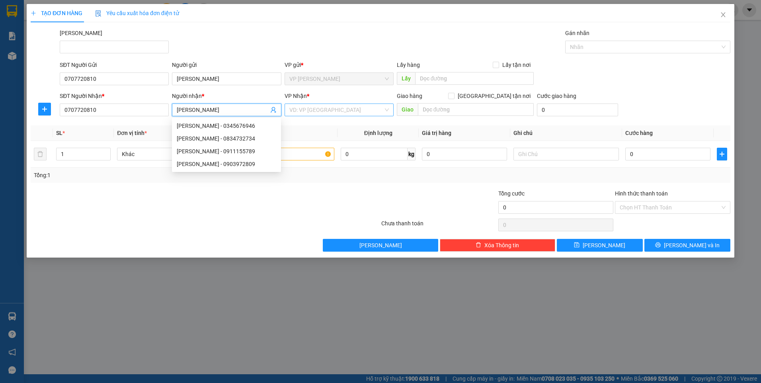
type input "[PERSON_NAME]"
click at [327, 111] on input "search" at bounding box center [336, 110] width 94 height 12
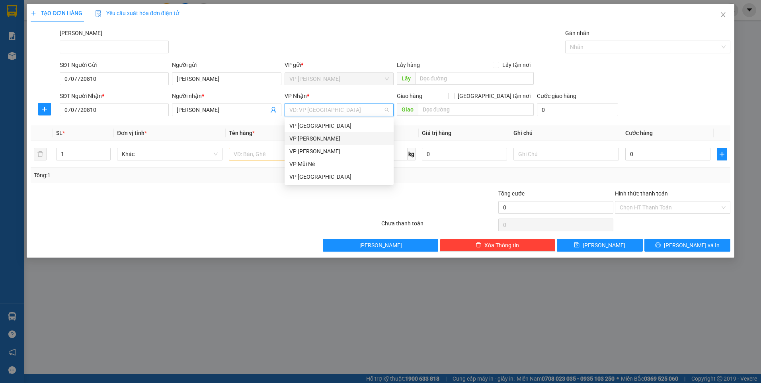
click at [329, 138] on div "VP [PERSON_NAME]" at bounding box center [339, 138] width 100 height 9
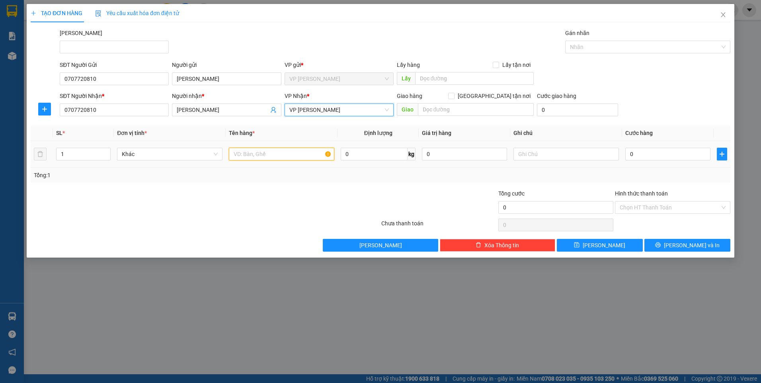
click at [245, 154] on input "text" at bounding box center [282, 154] width 106 height 13
type input "xe máy điện vinfat"
click at [636, 155] on input "0" at bounding box center [668, 154] width 85 height 13
type input "2"
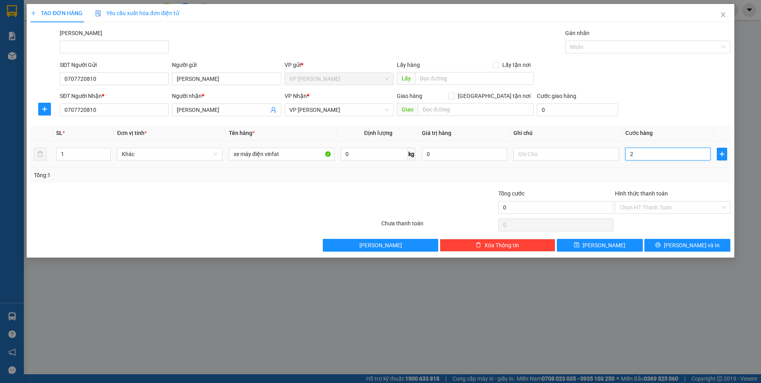
type input "2"
type input "25"
type input "250"
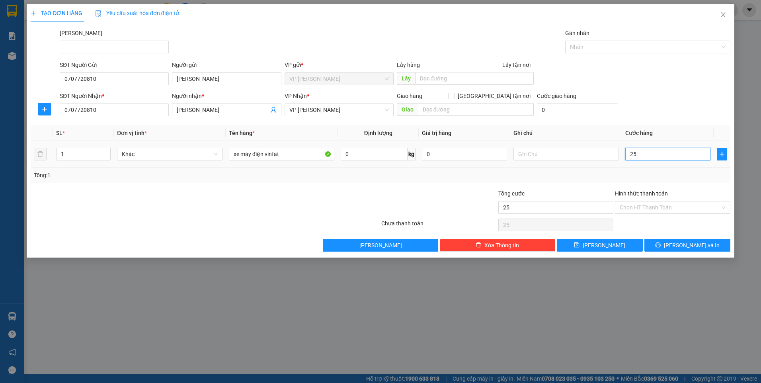
type input "250"
type input "250.000"
click at [632, 180] on div "Tổng: 1" at bounding box center [381, 175] width 700 height 15
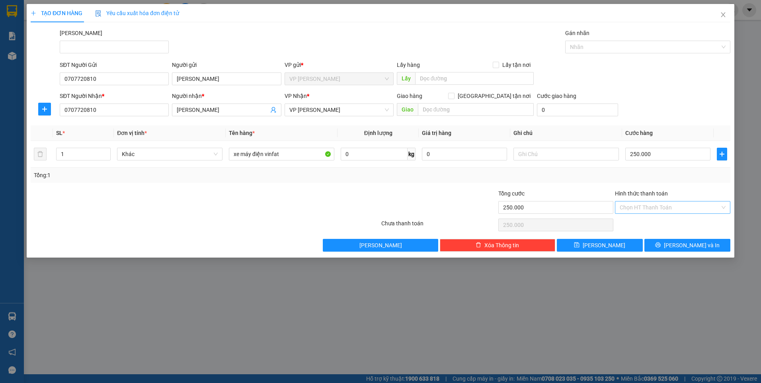
click at [651, 207] on input "Hình thức thanh toán" at bounding box center [670, 207] width 100 height 12
click at [646, 223] on div "Tại văn phòng" at bounding box center [673, 223] width 106 height 9
type input "0"
click at [291, 155] on input "xe máy điện vinfat" at bounding box center [282, 154] width 106 height 13
type input "xe máy điện vinfat 86C2-196.55"
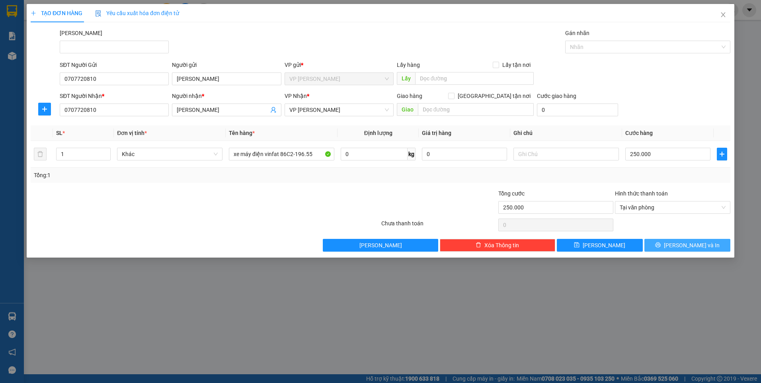
click at [683, 245] on span "[PERSON_NAME] và In" at bounding box center [692, 245] width 56 height 9
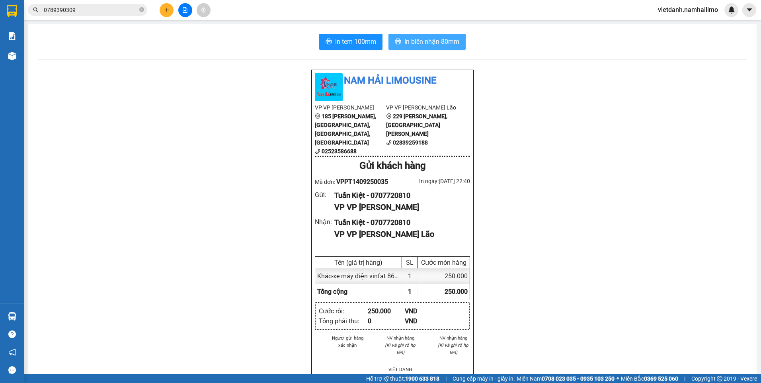
click at [434, 46] on span "In biên nhận 80mm" at bounding box center [432, 42] width 55 height 10
click at [354, 46] on span "In tem 100mm" at bounding box center [355, 42] width 41 height 10
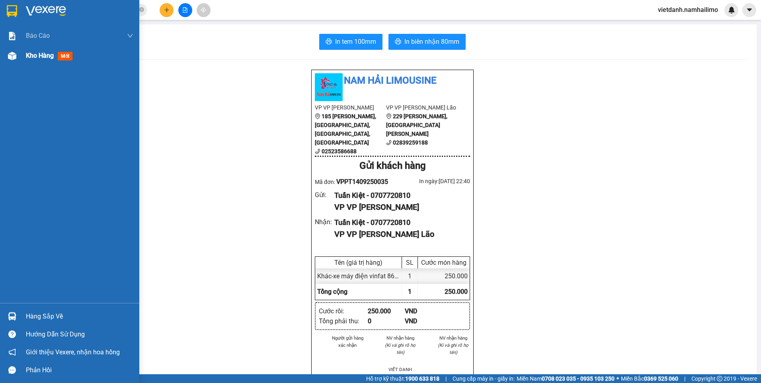
click at [39, 56] on span "Kho hàng" at bounding box center [40, 56] width 28 height 8
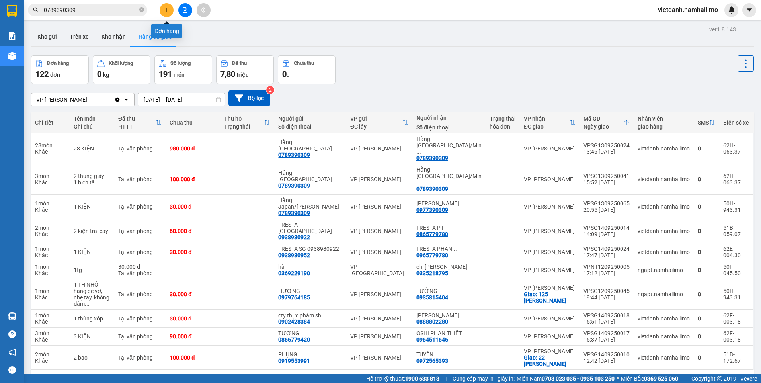
click at [171, 8] on button at bounding box center [167, 10] width 14 height 14
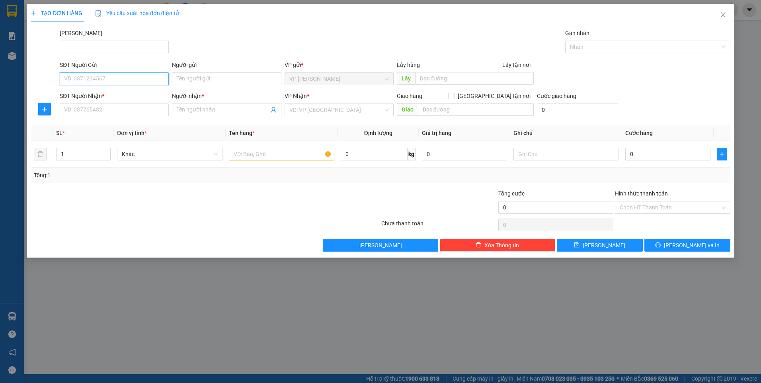
click at [131, 78] on input "SĐT Người Gửi" at bounding box center [114, 78] width 109 height 13
type input "0908174587"
click at [121, 96] on div "0908174587 - LIÊN" at bounding box center [115, 94] width 100 height 9
type input "LIÊN"
type input "0903391387"
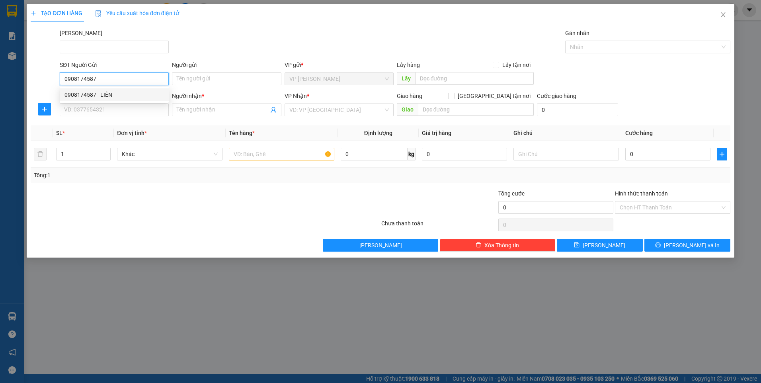
type input "hân"
type input "30.000"
type input "0908174587"
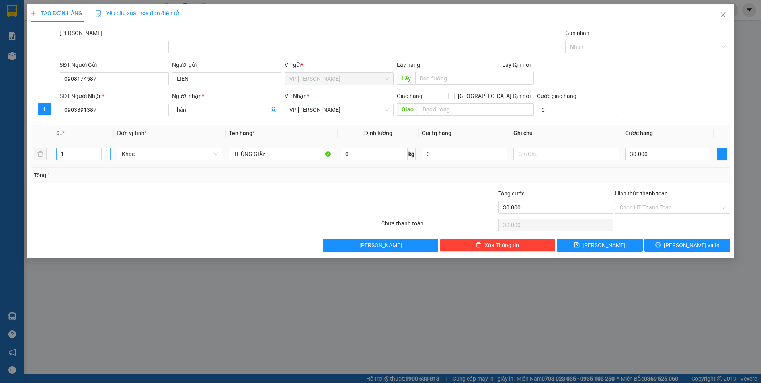
click at [73, 155] on input "1" at bounding box center [84, 154] width 54 height 12
click at [94, 152] on input "12" at bounding box center [84, 154] width 54 height 12
type input "2"
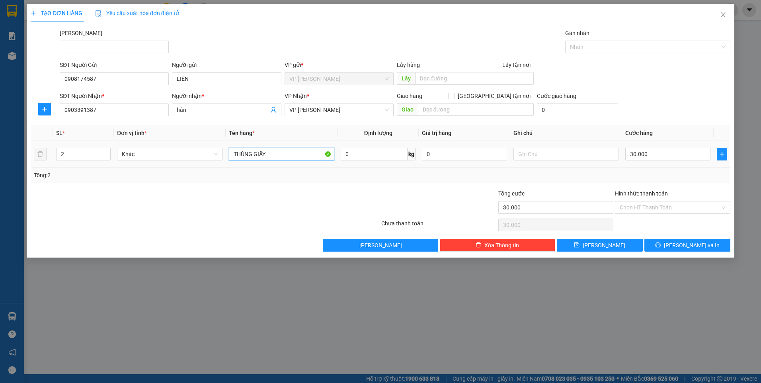
click at [252, 148] on input "THÙNG GIẤY" at bounding box center [282, 154] width 106 height 13
click at [275, 152] on input "THÙNG GIẤY" at bounding box center [282, 154] width 106 height 13
type input "THÙNG GIẤY BỊCH XANH"
click at [563, 157] on input "text" at bounding box center [567, 154] width 106 height 13
click at [654, 153] on input "30.000" at bounding box center [668, 154] width 85 height 13
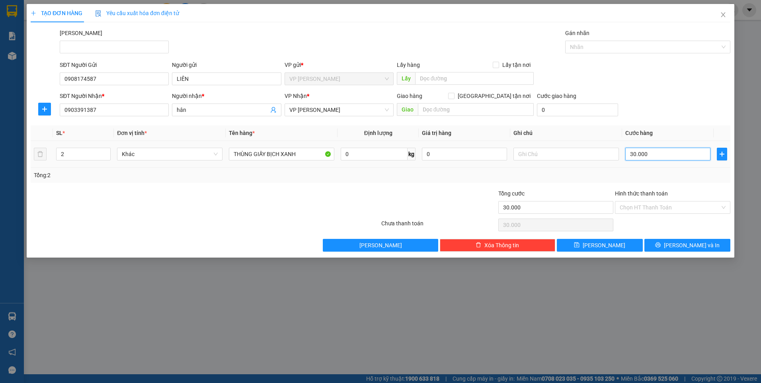
type input "6"
type input "60"
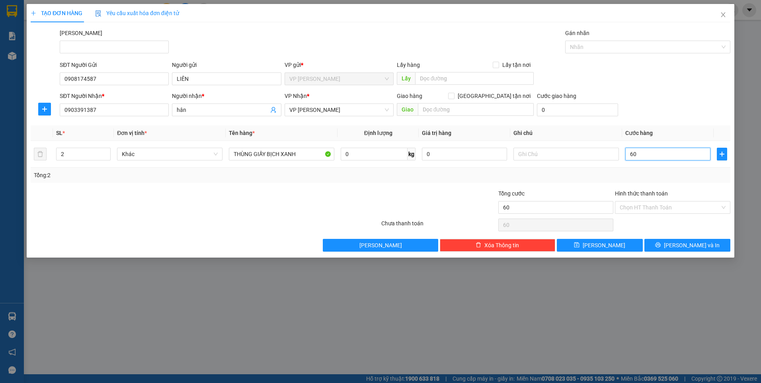
type input "60"
type input "60.000"
drag, startPoint x: 453, startPoint y: 188, endPoint x: 458, endPoint y: 186, distance: 4.9
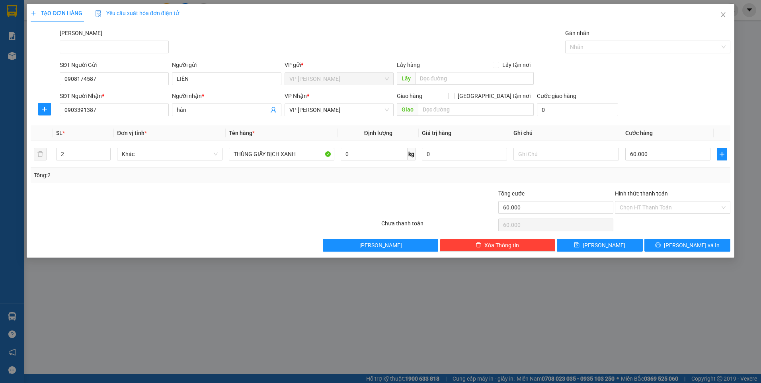
click at [453, 187] on div "Transit Pickup Surcharge Ids Transit Deliver Surcharge Ids Transit Deliver Surc…" at bounding box center [381, 140] width 700 height 223
click at [667, 206] on input "Hình thức thanh toán" at bounding box center [670, 207] width 100 height 12
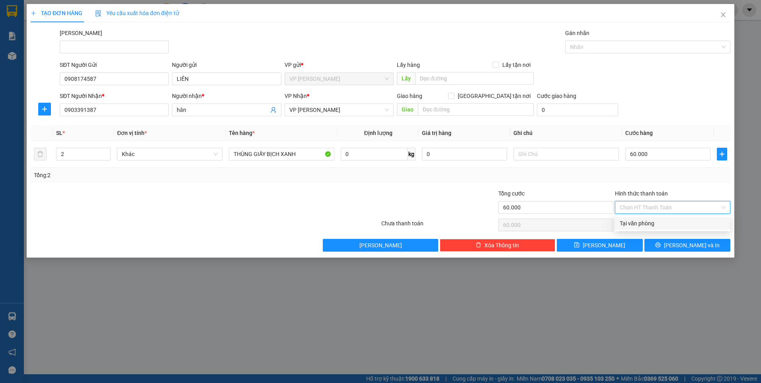
click at [666, 223] on div "Tại văn phòng" at bounding box center [673, 223] width 106 height 9
type input "0"
click at [686, 155] on input "60.000" at bounding box center [668, 154] width 85 height 13
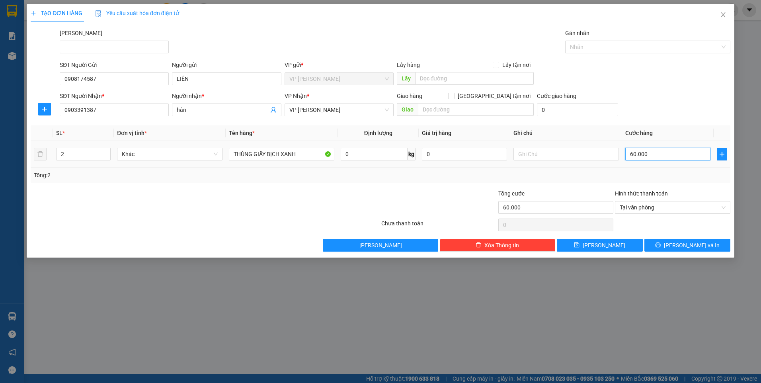
click at [686, 155] on input "60.000" at bounding box center [668, 154] width 85 height 13
type input "5"
type input "50"
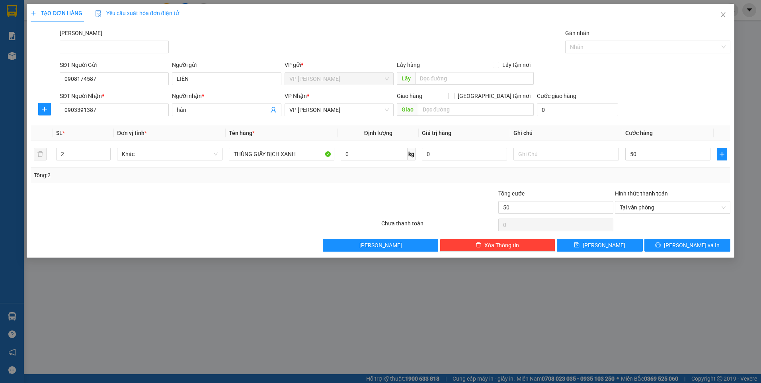
type input "50.000"
click at [451, 190] on div at bounding box center [439, 203] width 117 height 28
click at [665, 213] on span "Tại văn phòng" at bounding box center [673, 207] width 106 height 12
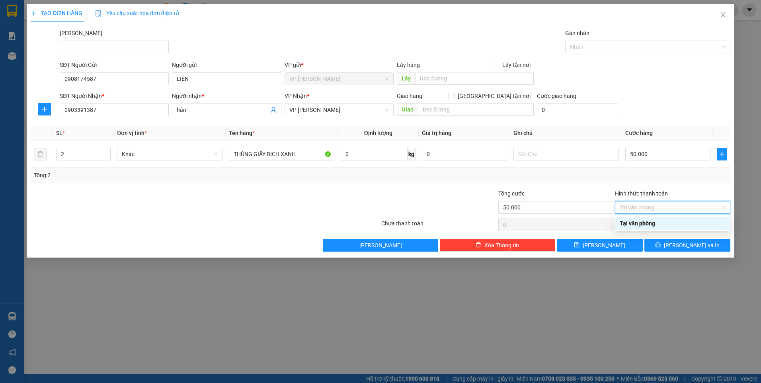
click at [656, 223] on div "Tại văn phòng" at bounding box center [673, 223] width 106 height 9
click at [228, 110] on input "hân" at bounding box center [223, 110] width 92 height 9
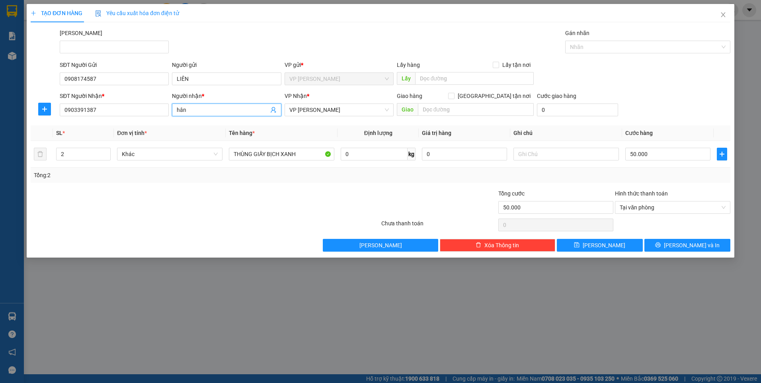
click at [228, 110] on input "hân" at bounding box center [223, 110] width 92 height 9
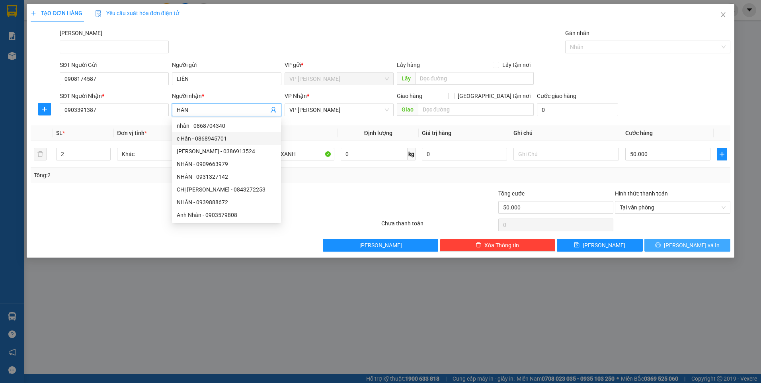
type input "HÂN"
click at [685, 244] on span "[PERSON_NAME] và In" at bounding box center [692, 245] width 56 height 9
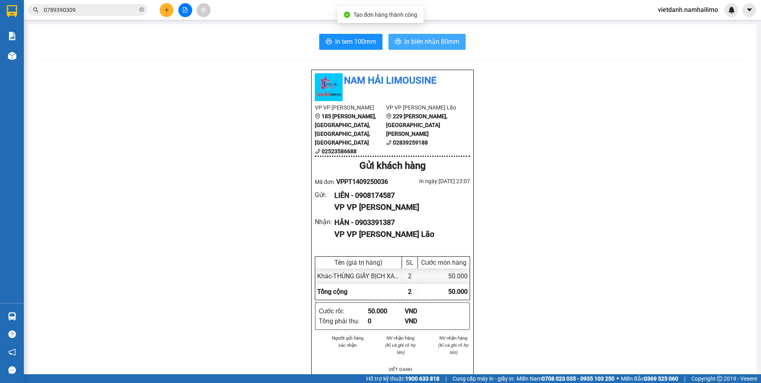
click at [435, 44] on span "In biên nhận 80mm" at bounding box center [432, 42] width 55 height 10
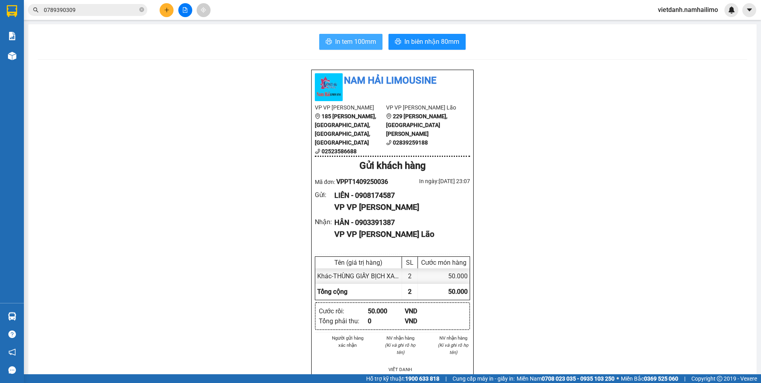
click at [360, 45] on span "In tem 100mm" at bounding box center [355, 42] width 41 height 10
